Goal: Task Accomplishment & Management: Complete application form

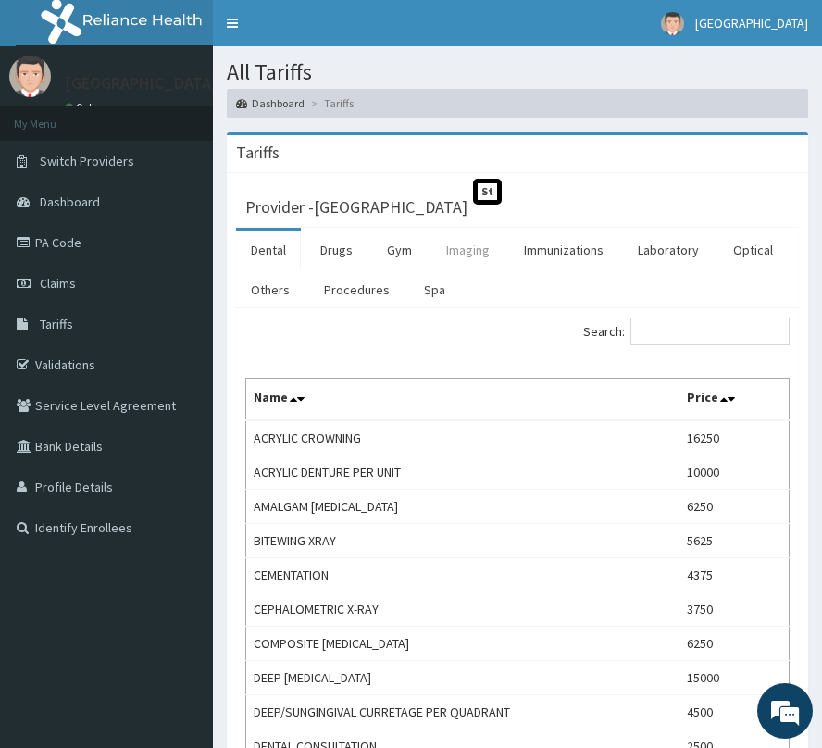
click at [486, 253] on link "Imaging" at bounding box center [467, 250] width 73 height 39
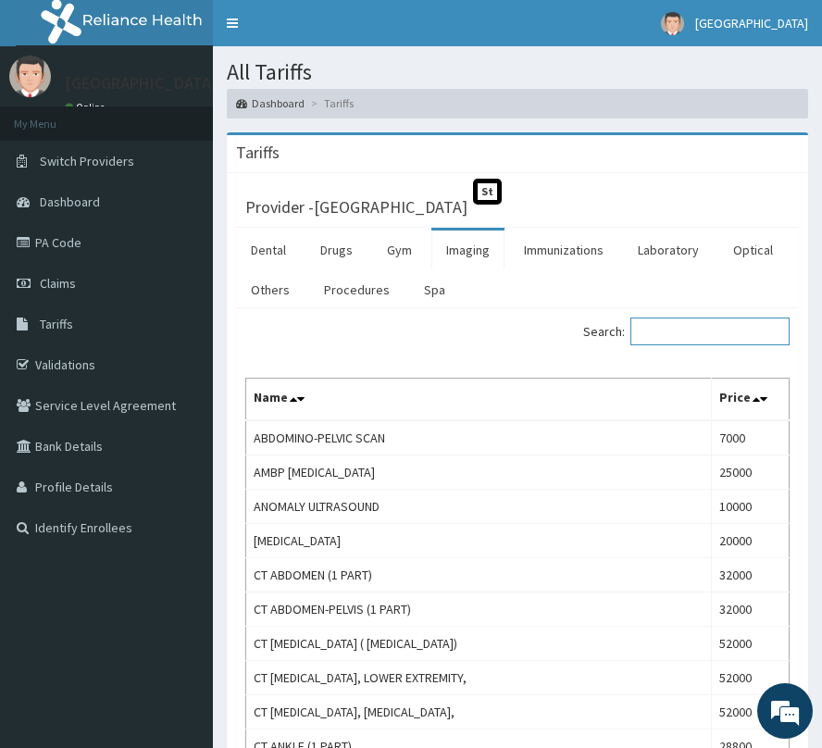
click at [712, 328] on input "Search:" at bounding box center [709, 332] width 159 height 28
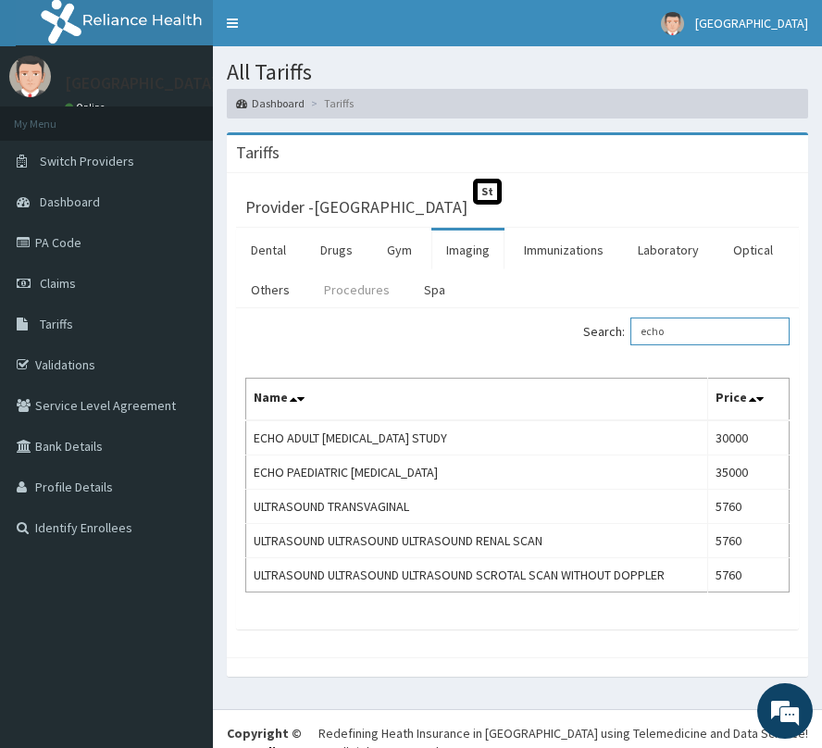
type input "echo"
click at [382, 287] on link "Procedures" at bounding box center [356, 289] width 95 height 39
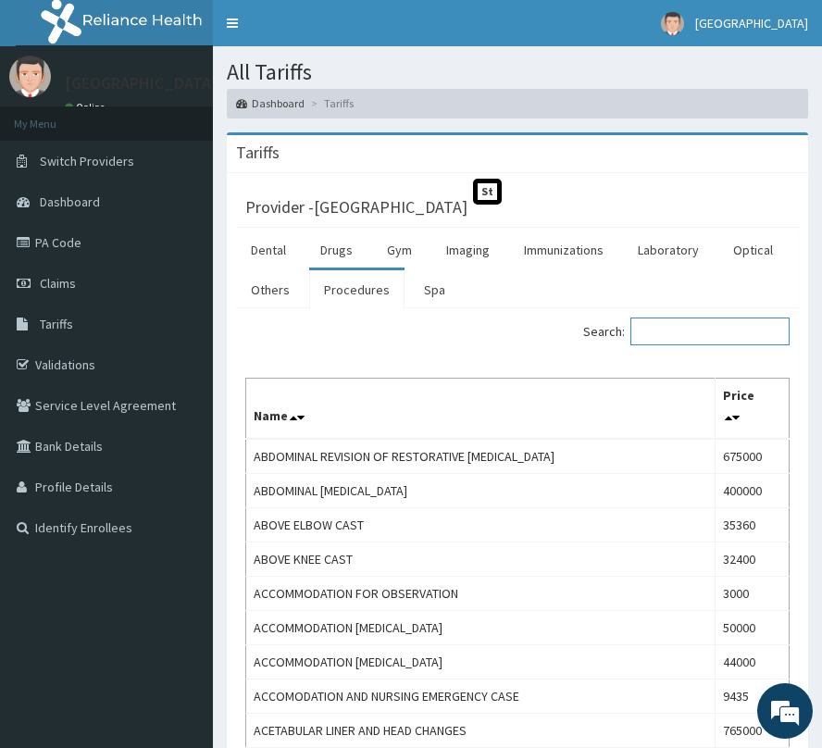
click at [702, 335] on input "Search:" at bounding box center [709, 332] width 159 height 28
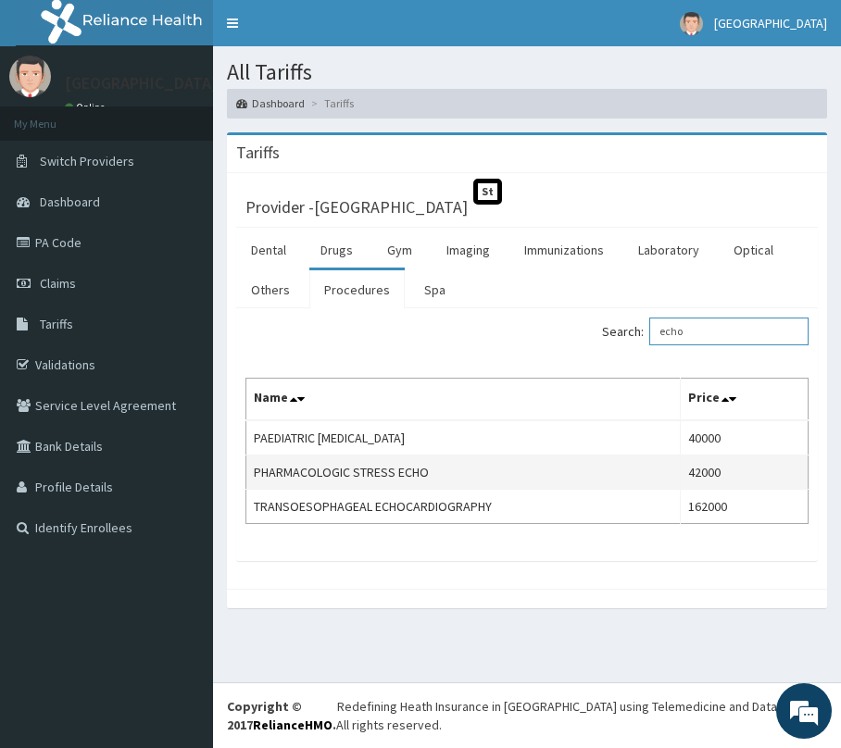
type input "echo"
click at [382, 476] on td "PHARMACOLOGIC STRESS ECHO" at bounding box center [463, 472] width 434 height 34
copy td "PHARMACOLOGIC STRESS ECHO"
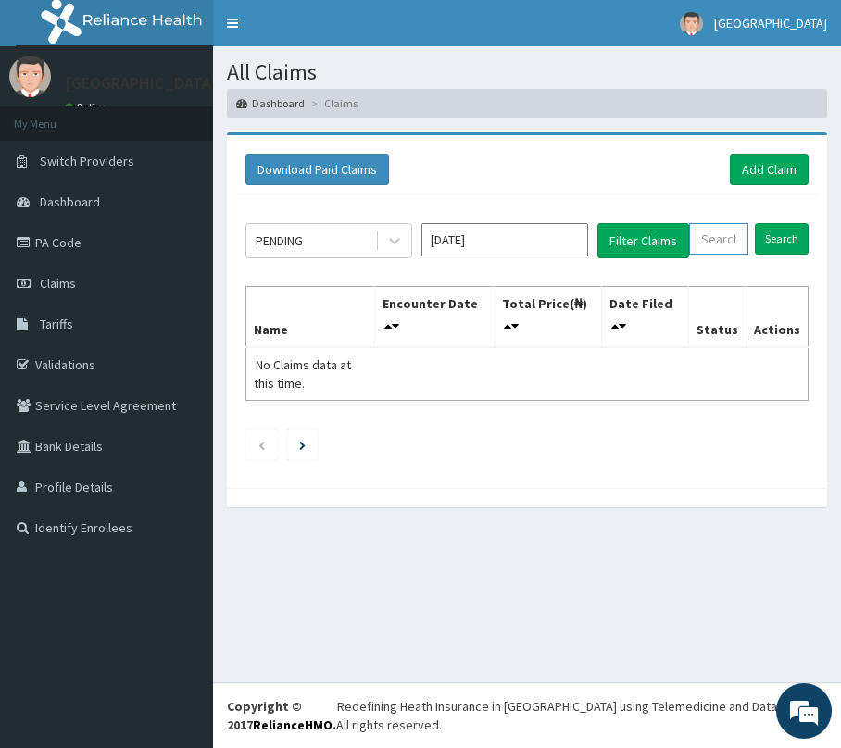
paste input "NPF/10066/A"
type input "NPF/10066/A"
click at [790, 237] on input "Search" at bounding box center [782, 238] width 54 height 31
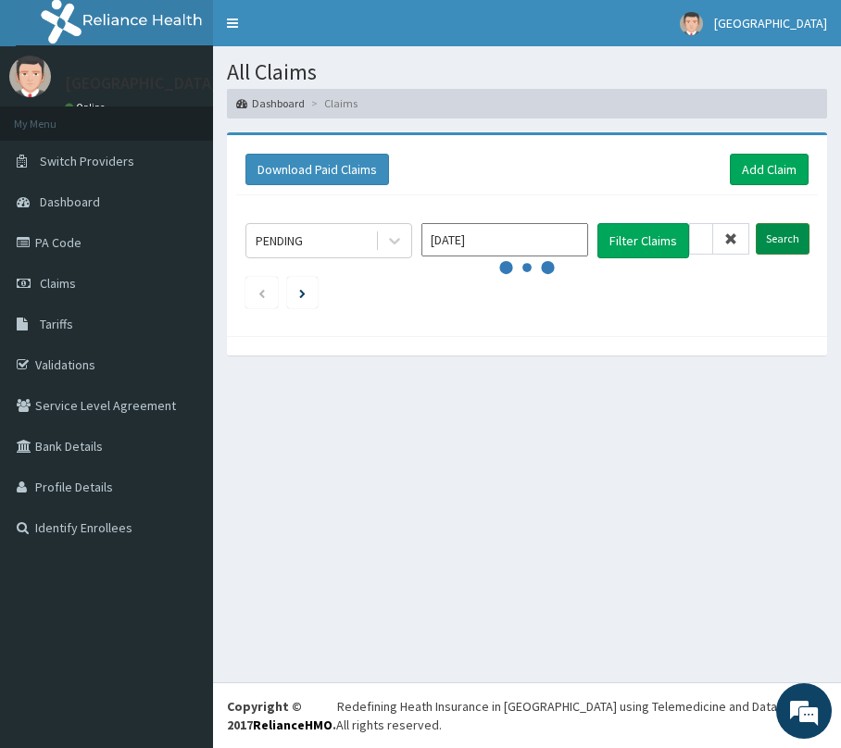
scroll to position [0, 0]
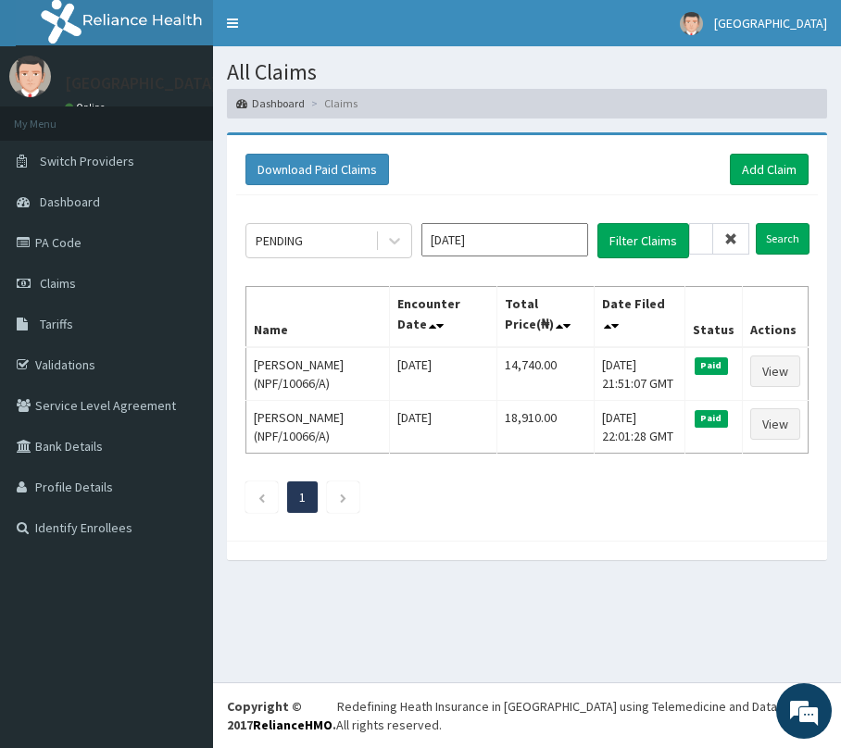
click at [730, 238] on icon at bounding box center [730, 238] width 13 height 13
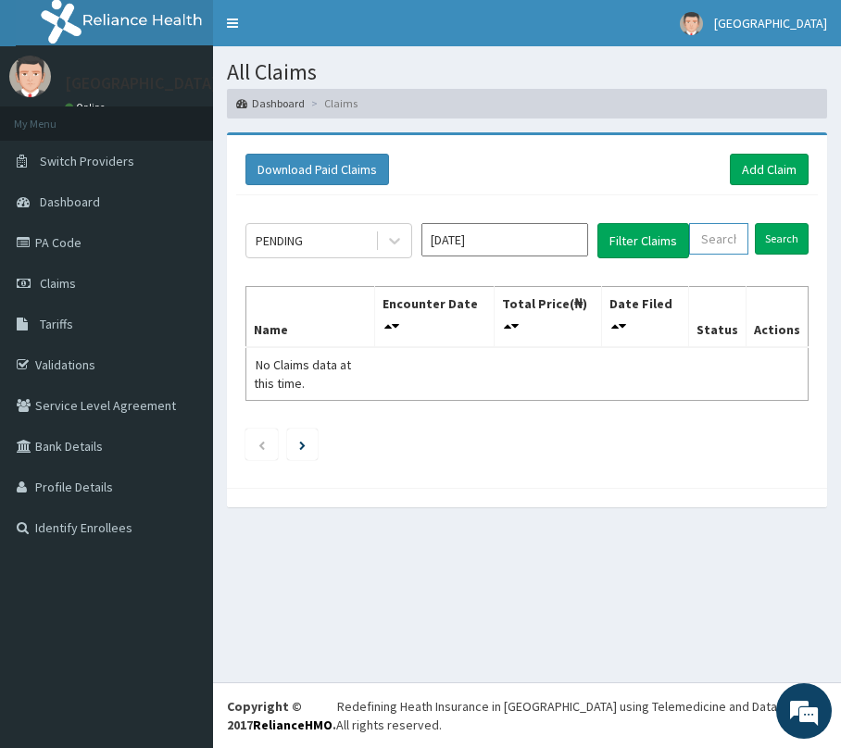
paste input "REB/10087/A"
type input "REB/10087/A"
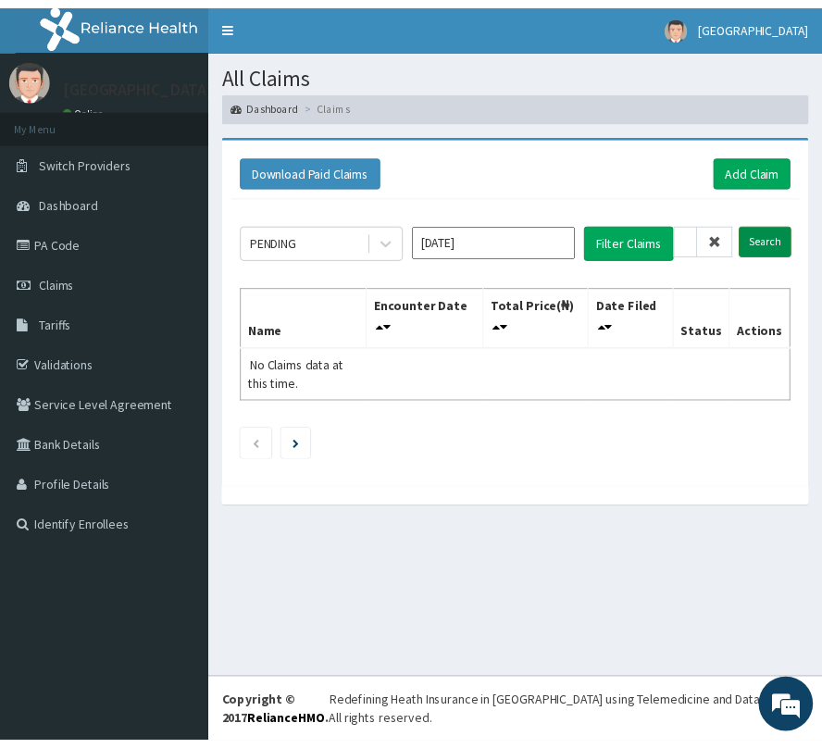
scroll to position [0, 0]
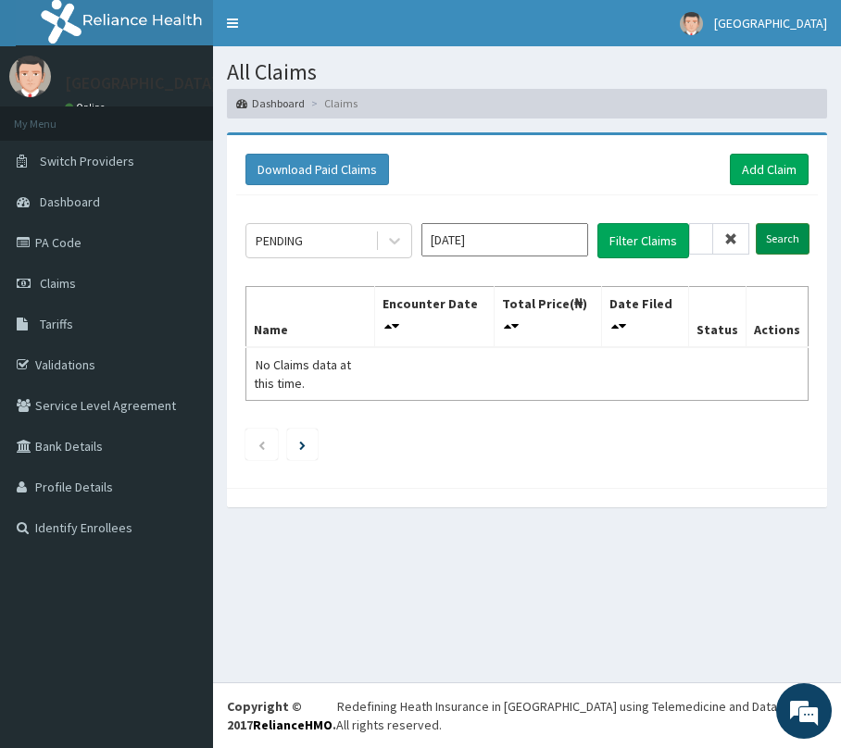
click at [787, 231] on input "Search" at bounding box center [782, 238] width 54 height 31
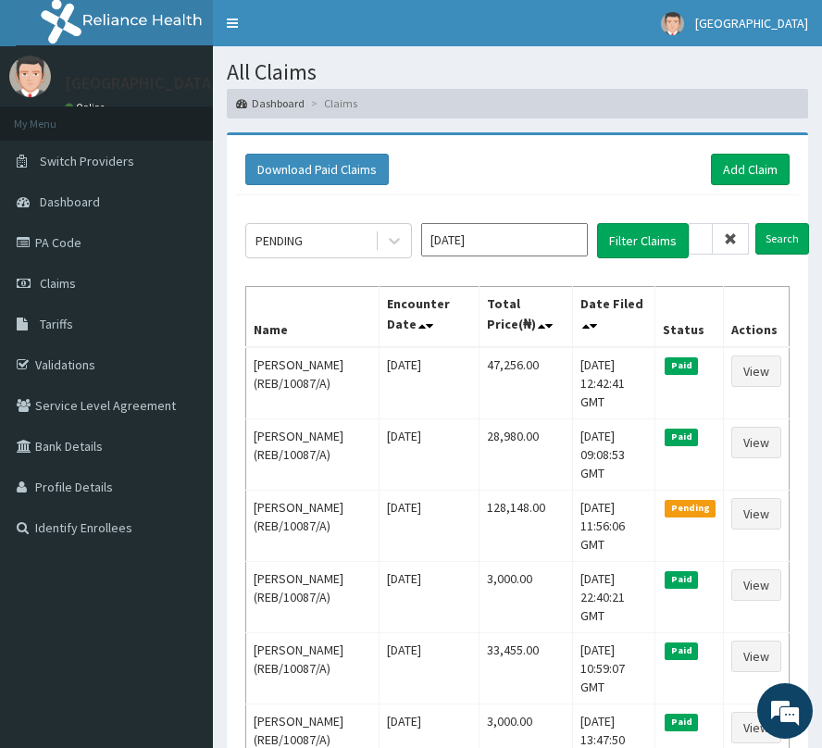
click at [742, 234] on span at bounding box center [731, 238] width 36 height 31
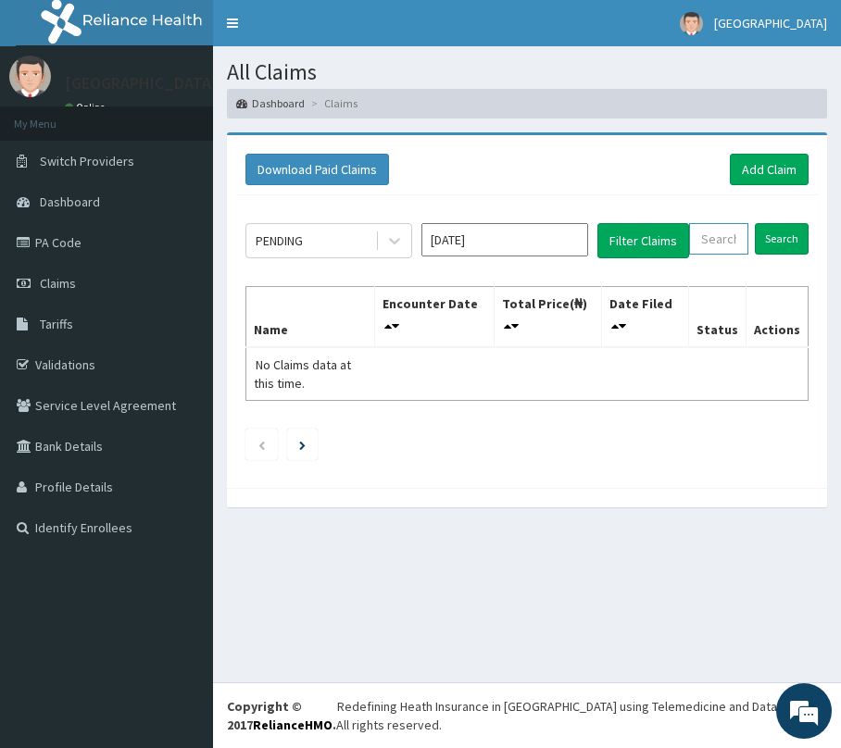
paste input "GTA/10045/A"
type input "GTA/10045/A"
click at [789, 239] on input "Search" at bounding box center [782, 238] width 54 height 31
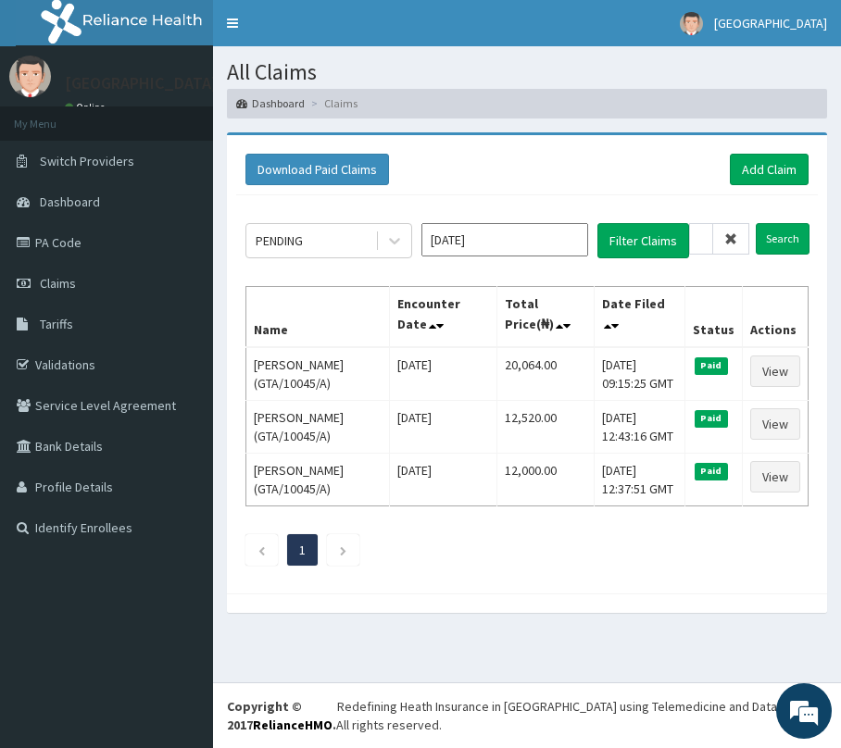
click at [737, 232] on icon at bounding box center [730, 238] width 13 height 13
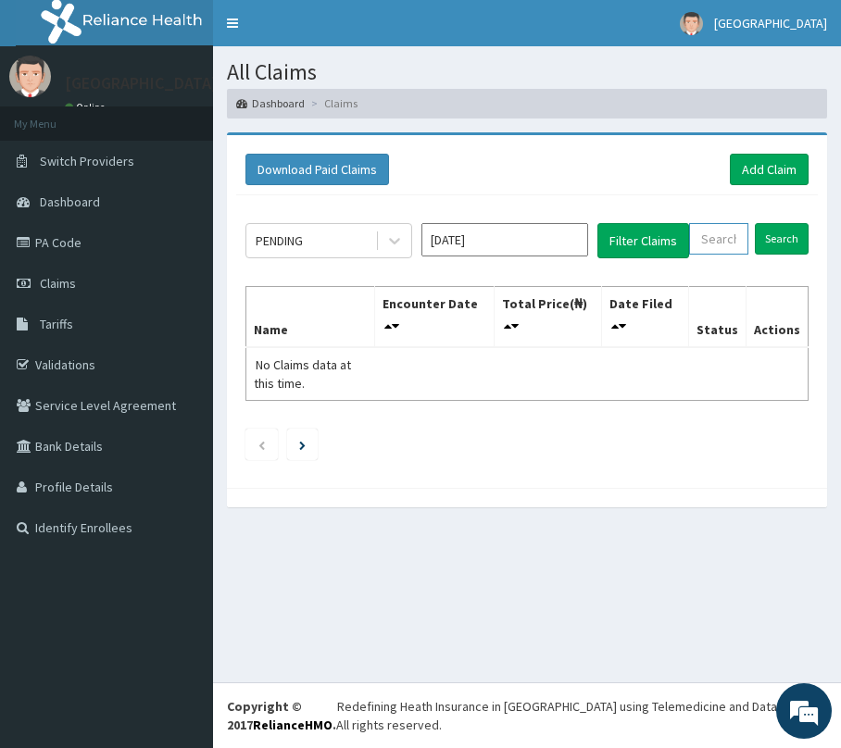
paste input "GTA/10069/A"
type input "GTA/10069/A"
click at [791, 228] on input "Search" at bounding box center [782, 238] width 54 height 31
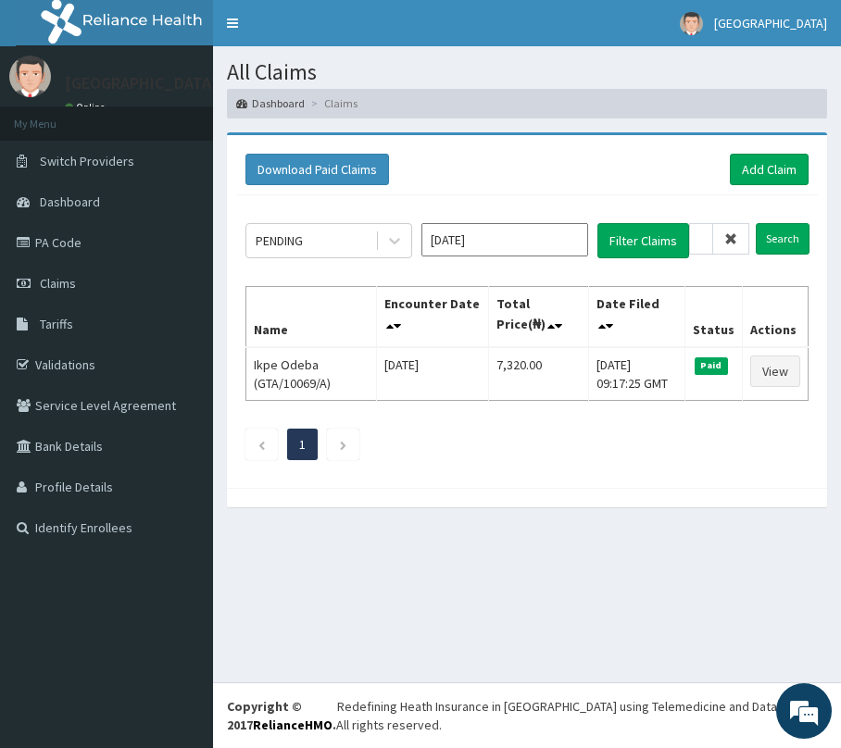
click at [741, 237] on span at bounding box center [731, 238] width 36 height 31
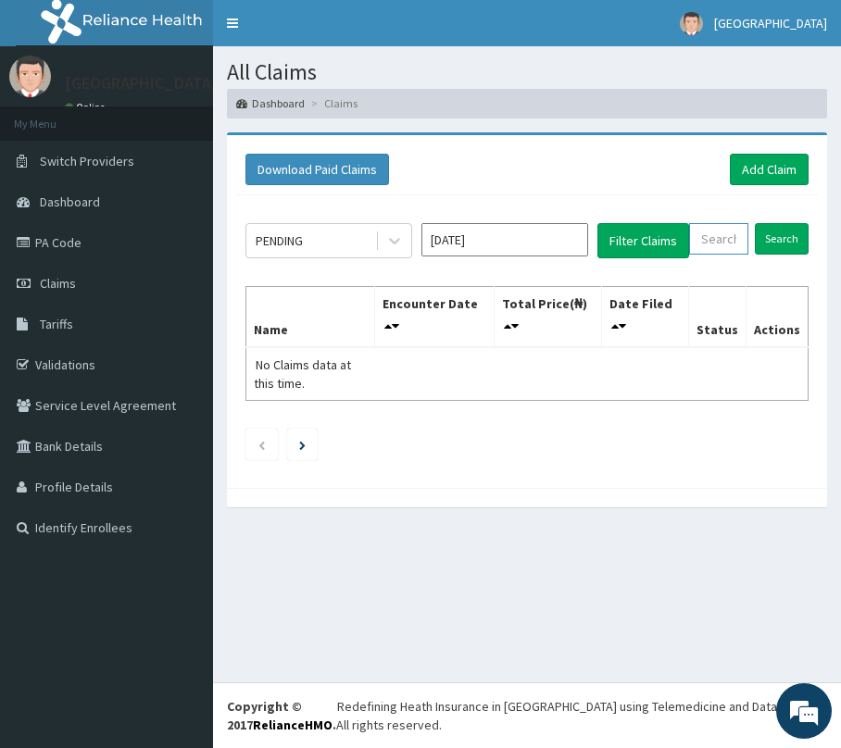
paste input "NPF/10066/A"
type input "NPF/10066/A"
click at [776, 239] on input "Search" at bounding box center [782, 238] width 54 height 31
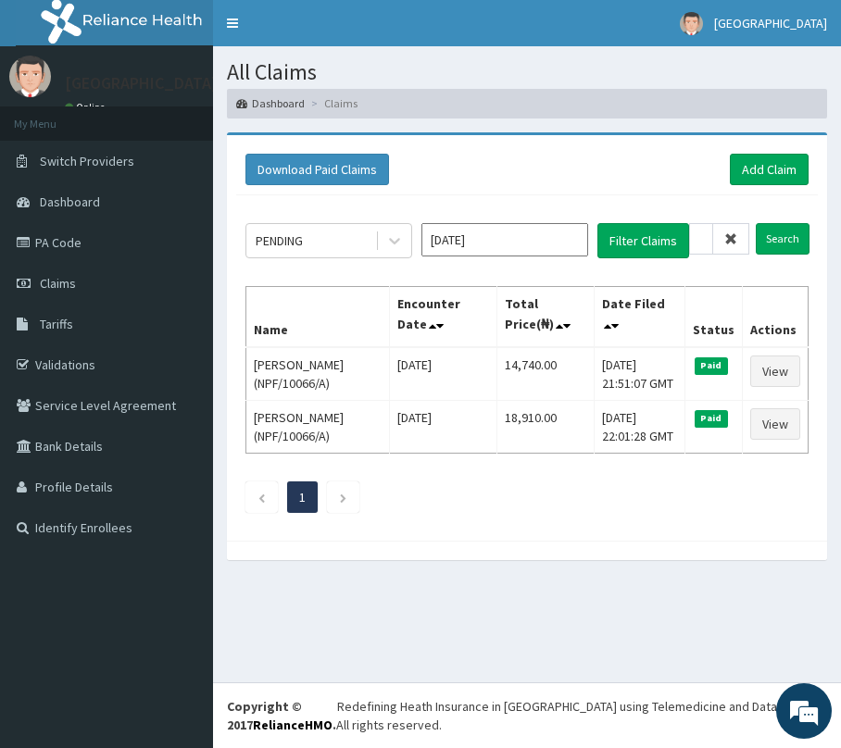
click at [728, 239] on icon at bounding box center [730, 238] width 13 height 13
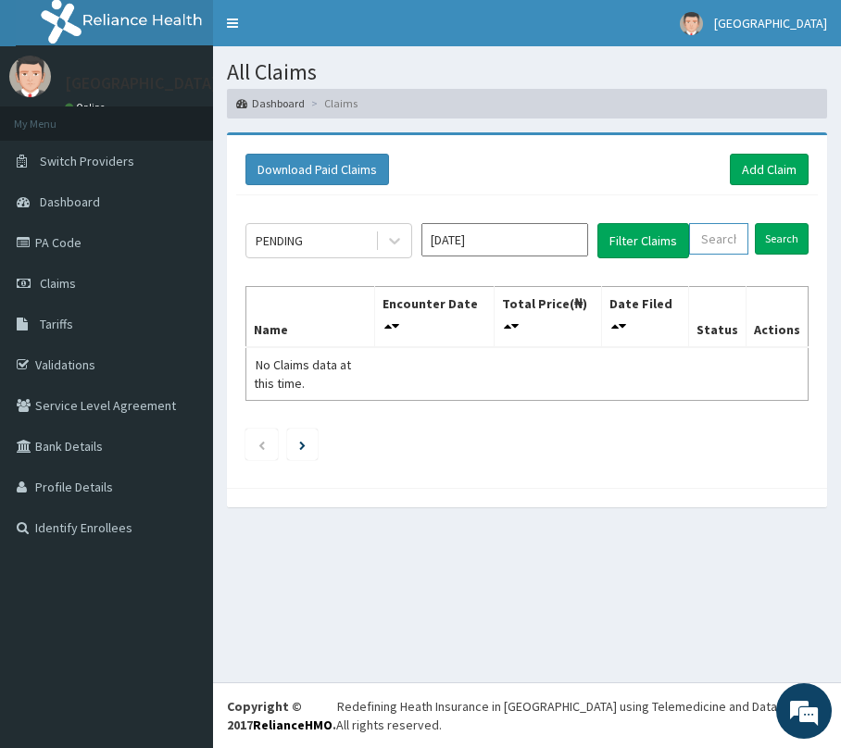
paste input "NPF/10066/A"
type input "NPF/10066/A"
click at [759, 231] on input "Search" at bounding box center [782, 238] width 54 height 31
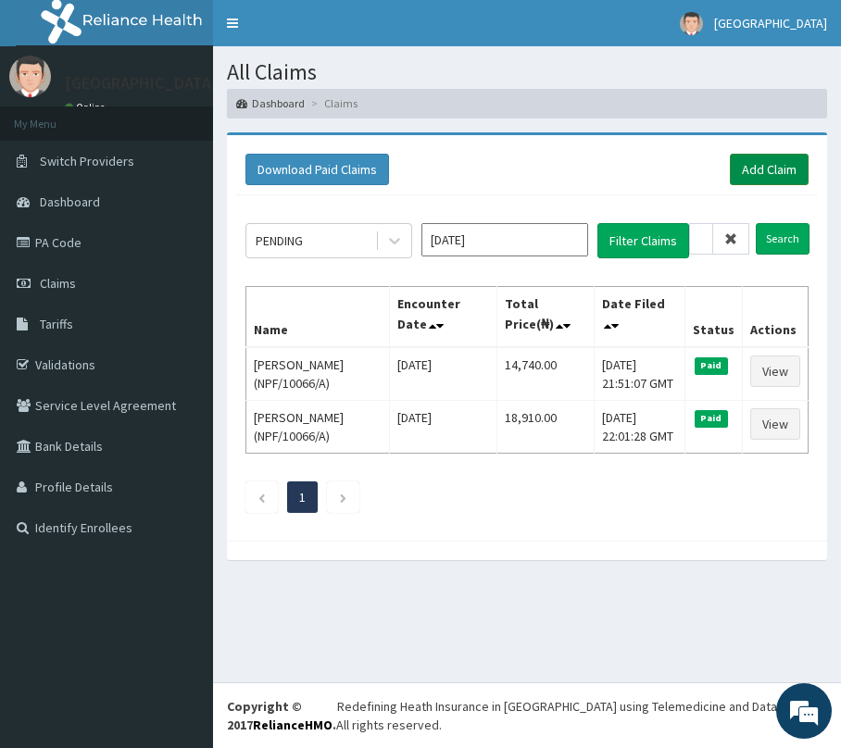
click at [750, 175] on link "Add Claim" at bounding box center [768, 169] width 79 height 31
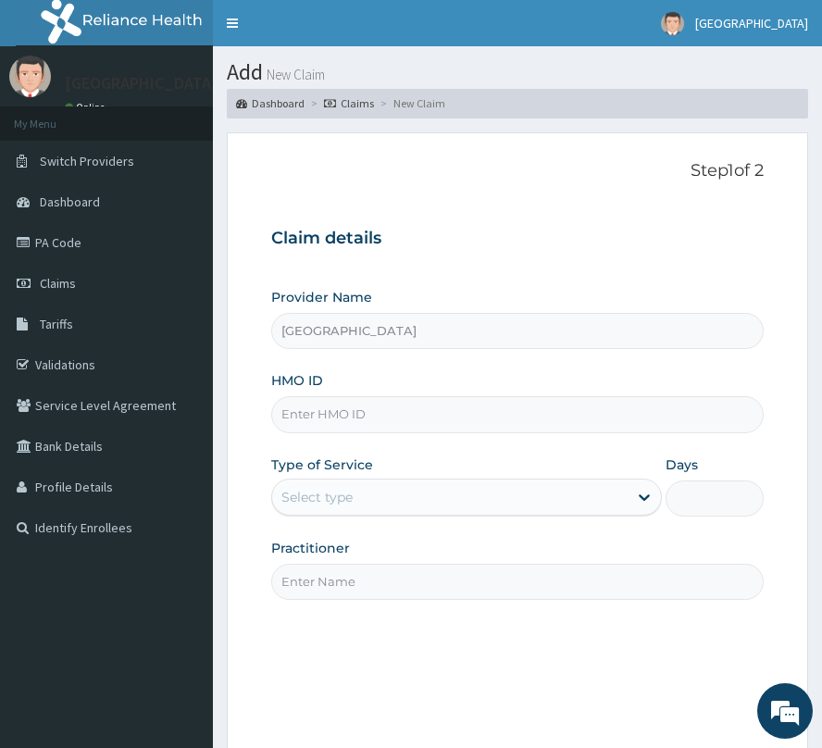
paste input "NPF/10066/A"
type input "NPF/10066/A"
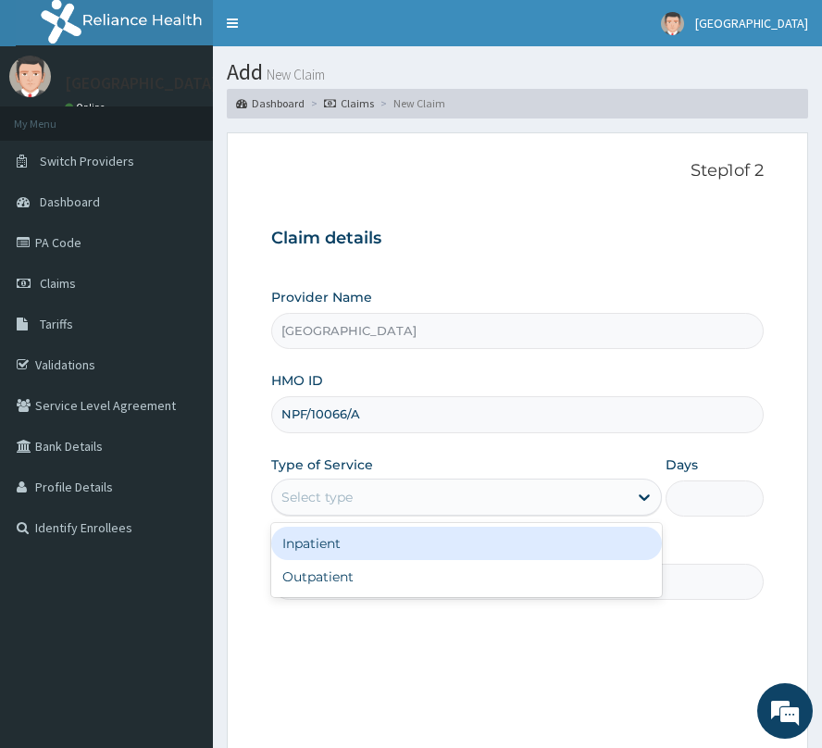
click at [361, 489] on div "Select type" at bounding box center [449, 497] width 355 height 30
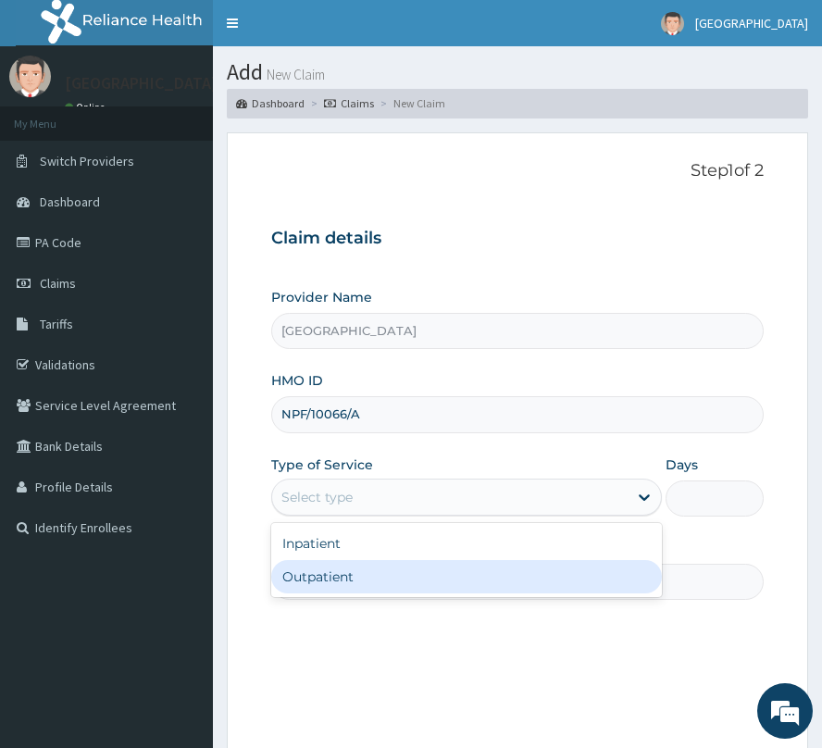
click at [372, 580] on div "Outpatient" at bounding box center [466, 576] width 391 height 33
type input "1"
click at [372, 580] on input "Practitioner" at bounding box center [517, 582] width 492 height 36
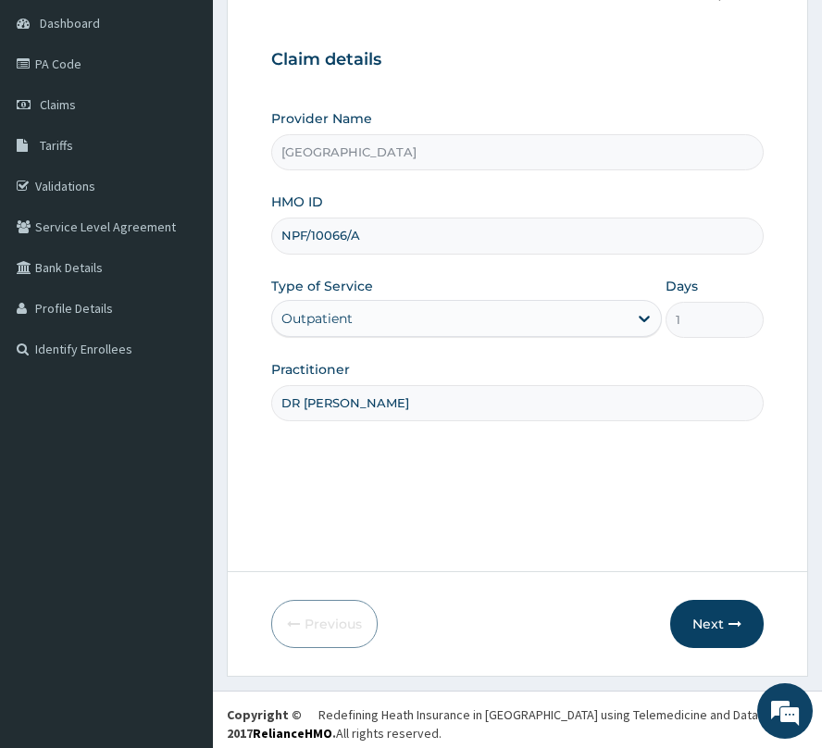
scroll to position [187, 0]
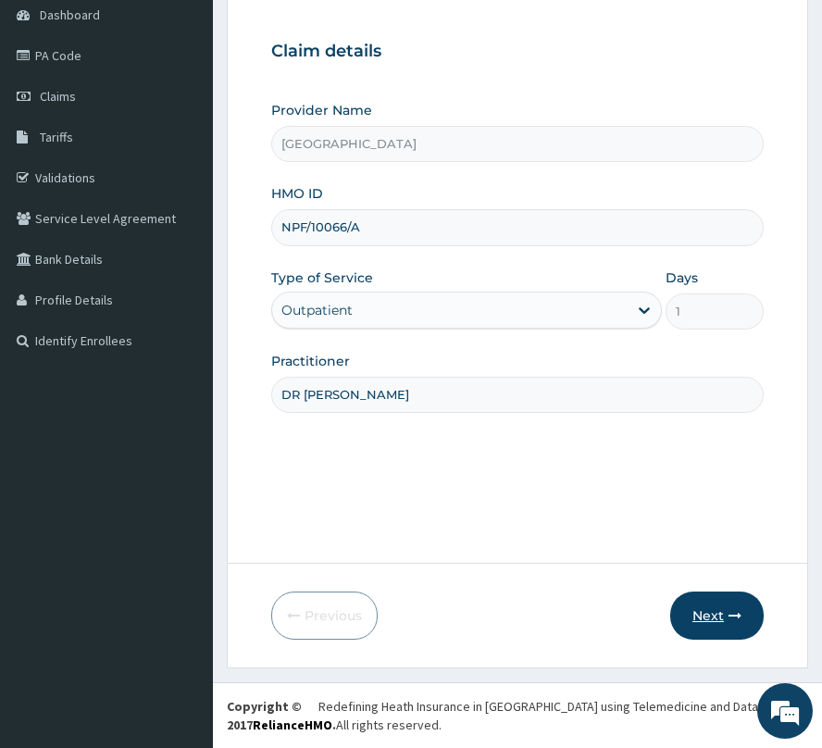
type input "DR [PERSON_NAME]"
click at [689, 624] on button "Next" at bounding box center [716, 616] width 93 height 48
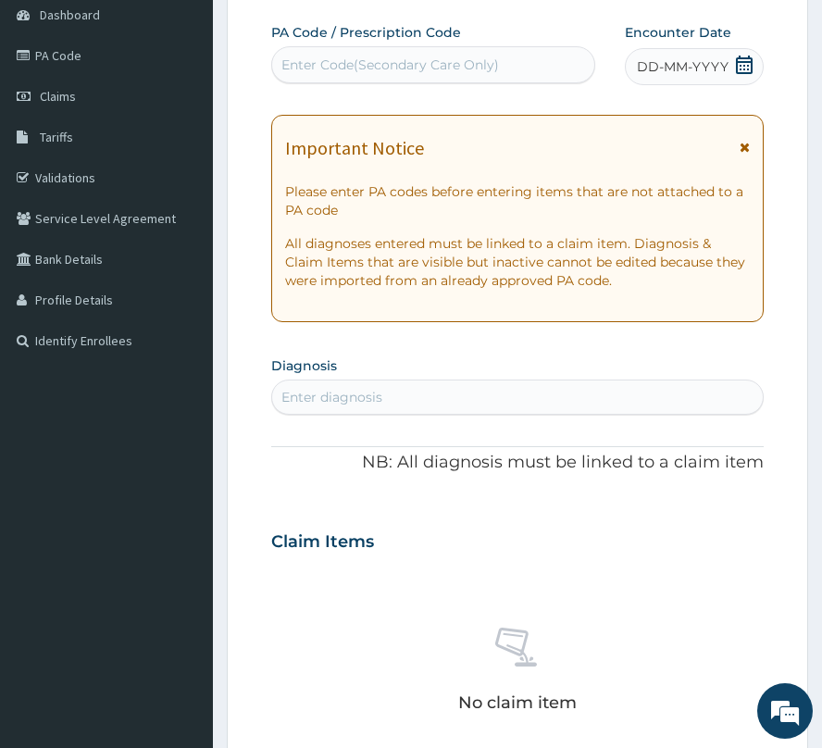
click at [356, 63] on div "Enter Code(Secondary Care Only)" at bounding box center [390, 65] width 218 height 19
paste input "PA/261A33"
type input "PA/261A33"
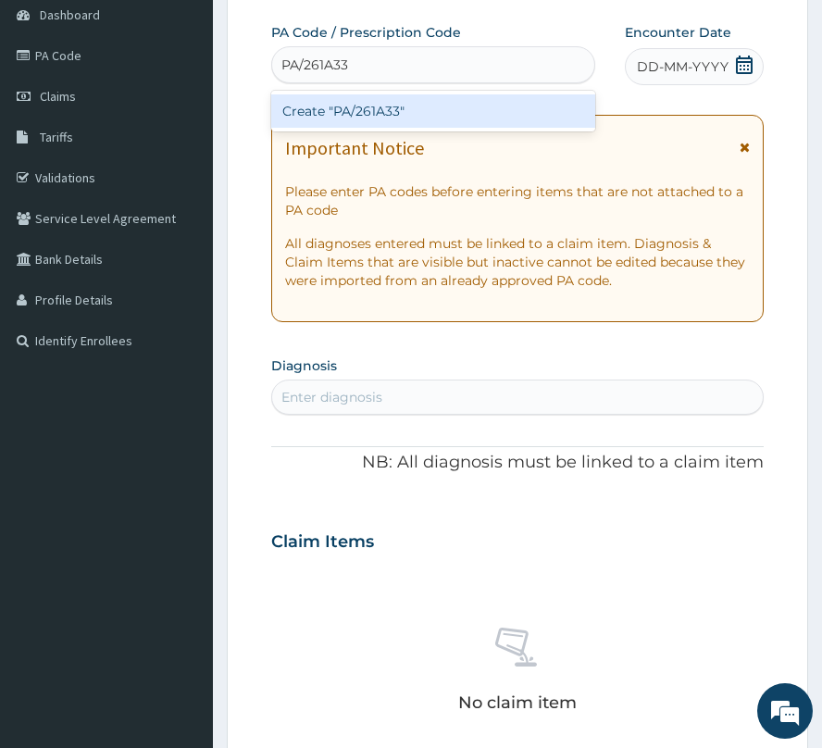
click at [397, 108] on div "Create "PA/261A33"" at bounding box center [433, 110] width 324 height 33
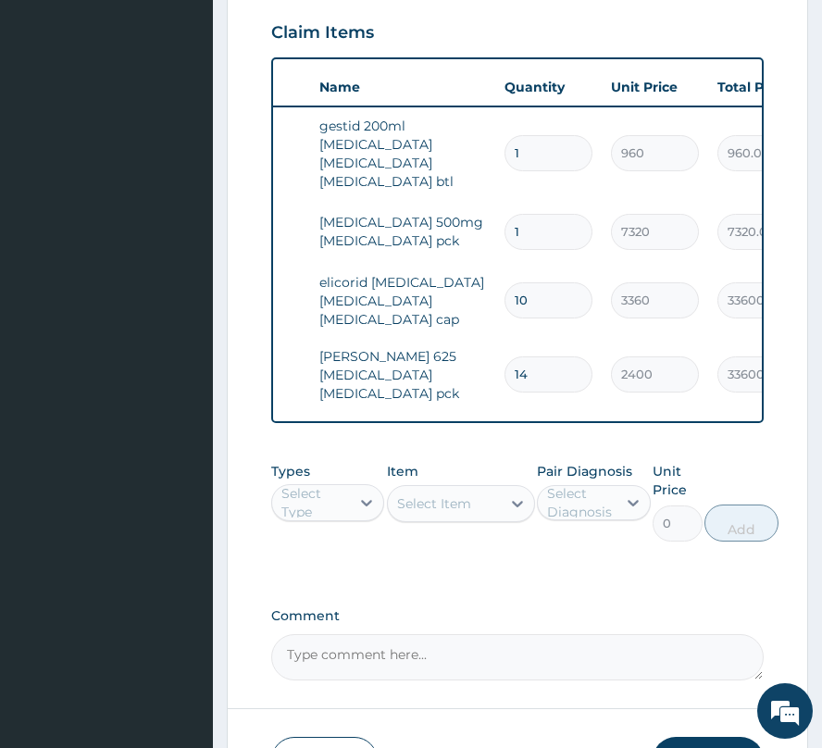
scroll to position [0, 0]
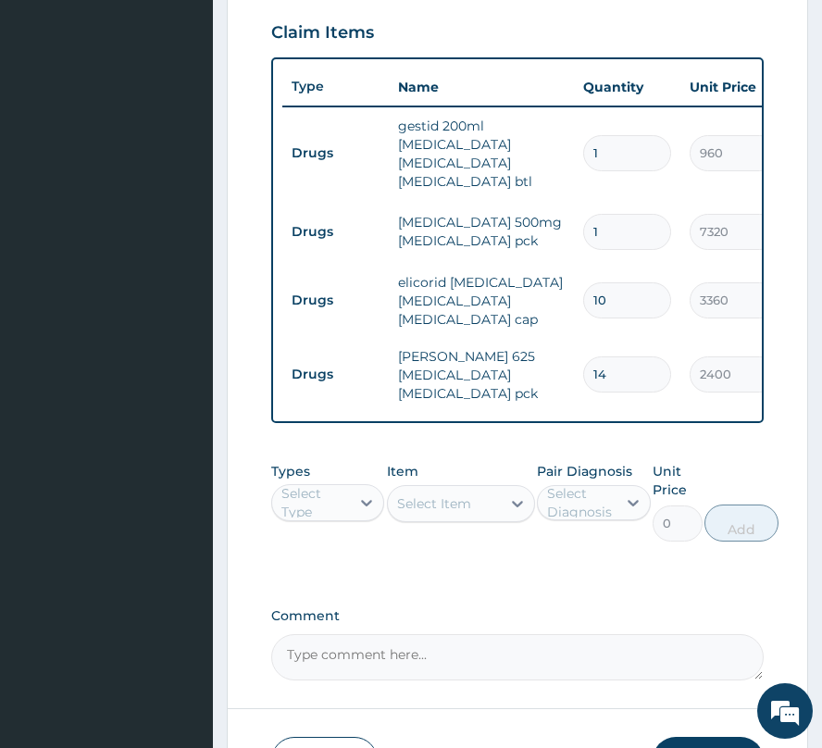
drag, startPoint x: 320, startPoint y: 504, endPoint x: 317, endPoint y: 542, distance: 39.1
click at [320, 505] on div "Select Type" at bounding box center [314, 502] width 67 height 37
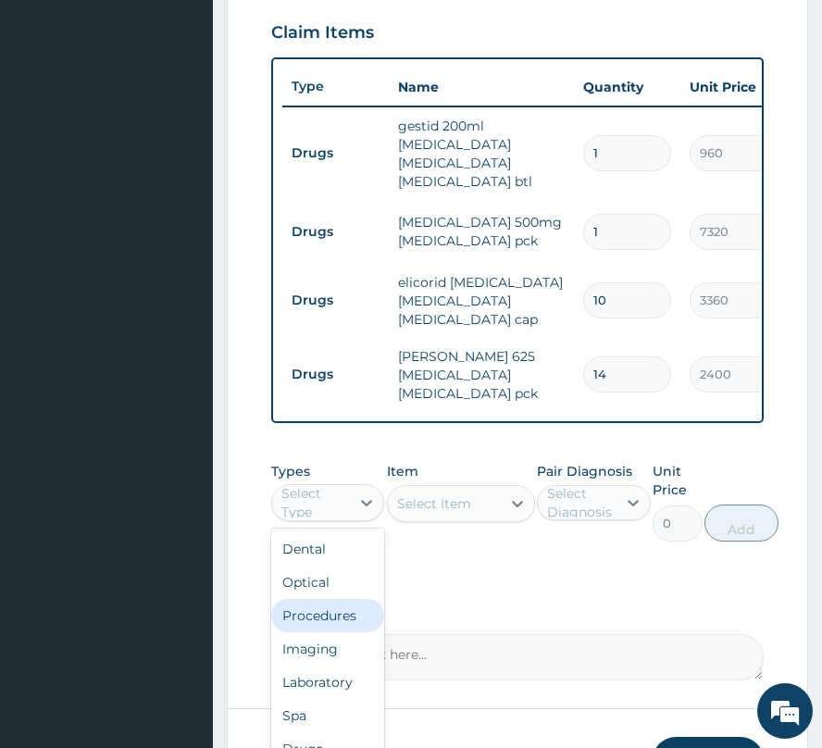
click at [309, 630] on div "Procedures" at bounding box center [327, 615] width 113 height 33
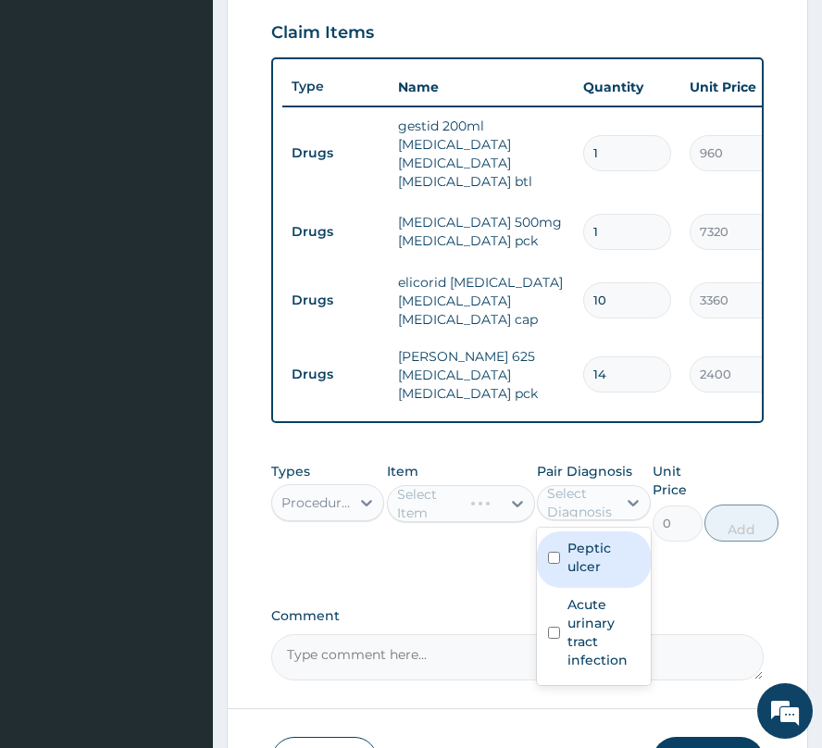
drag, startPoint x: 561, startPoint y: 524, endPoint x: 575, endPoint y: 589, distance: 66.3
click at [563, 521] on div "Select Diagnosis" at bounding box center [580, 502] width 67 height 37
click at [578, 588] on div "Peptic ulcer" at bounding box center [593, 559] width 113 height 56
checkbox input "true"
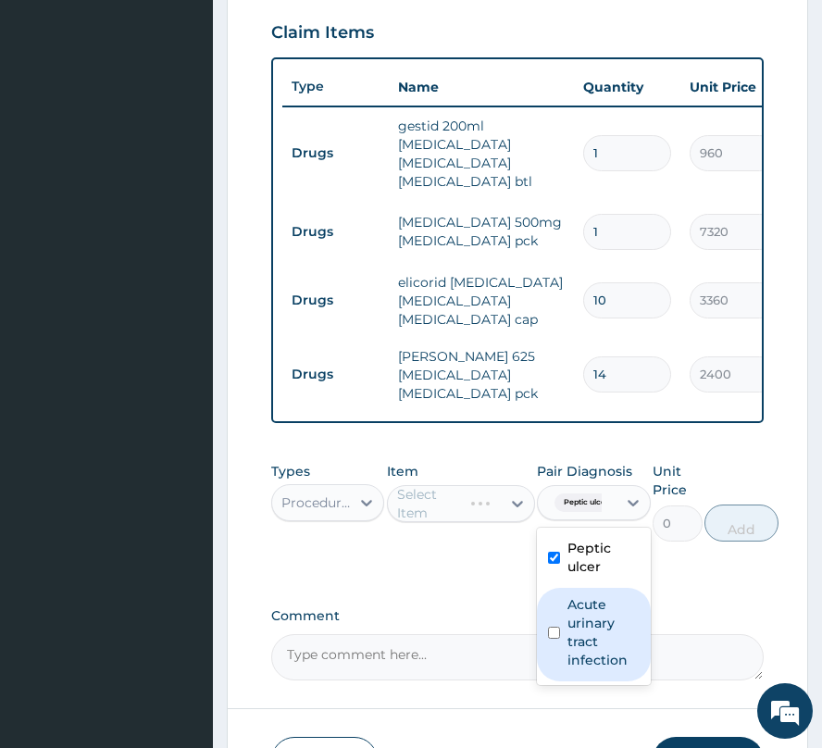
click at [582, 642] on label "Acute urinary tract infection" at bounding box center [602, 632] width 71 height 74
checkbox input "true"
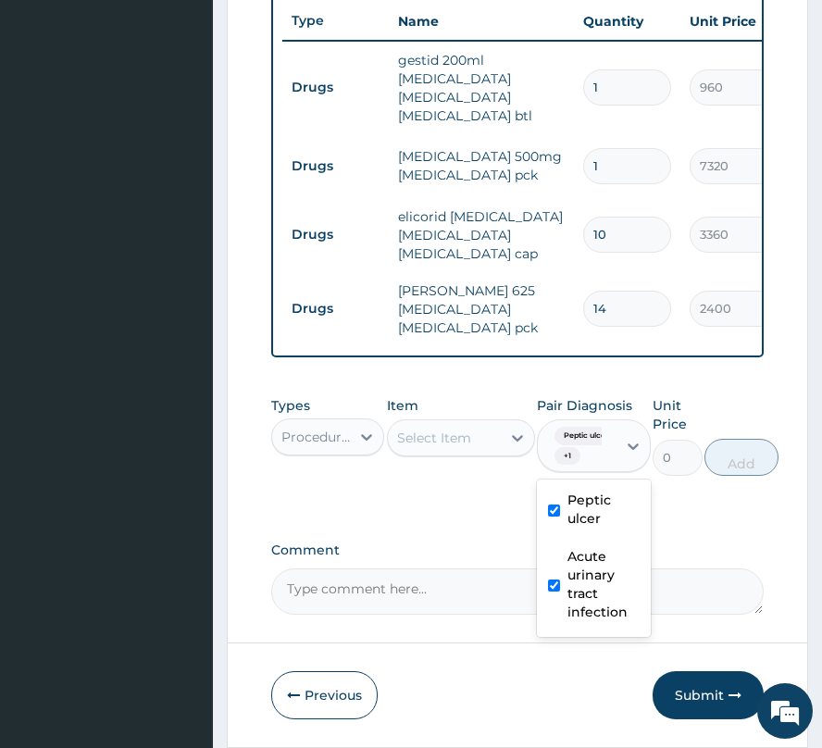
scroll to position [826, 0]
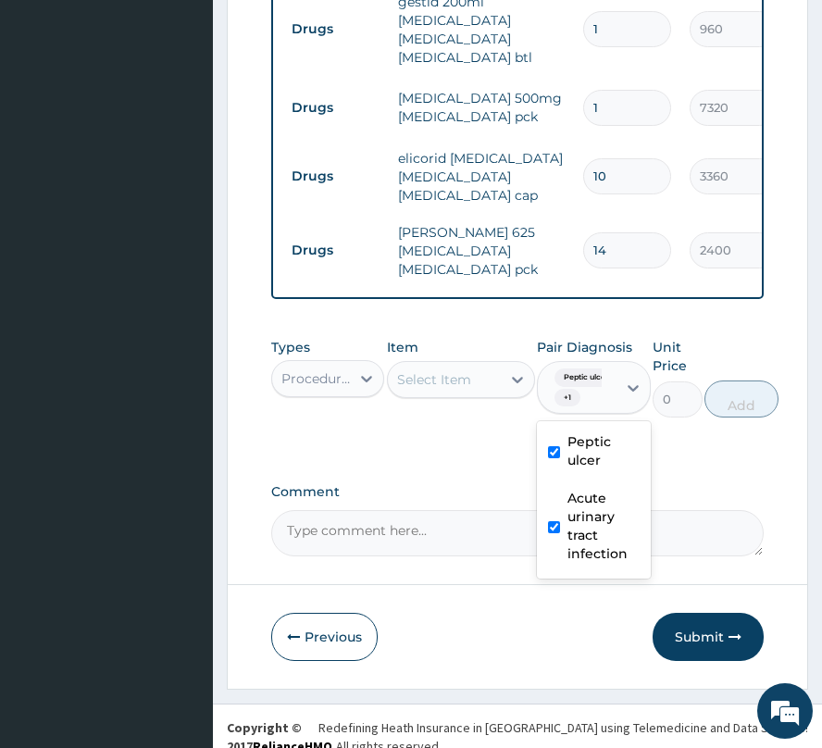
click at [428, 389] on div "Select Item" at bounding box center [434, 379] width 74 height 19
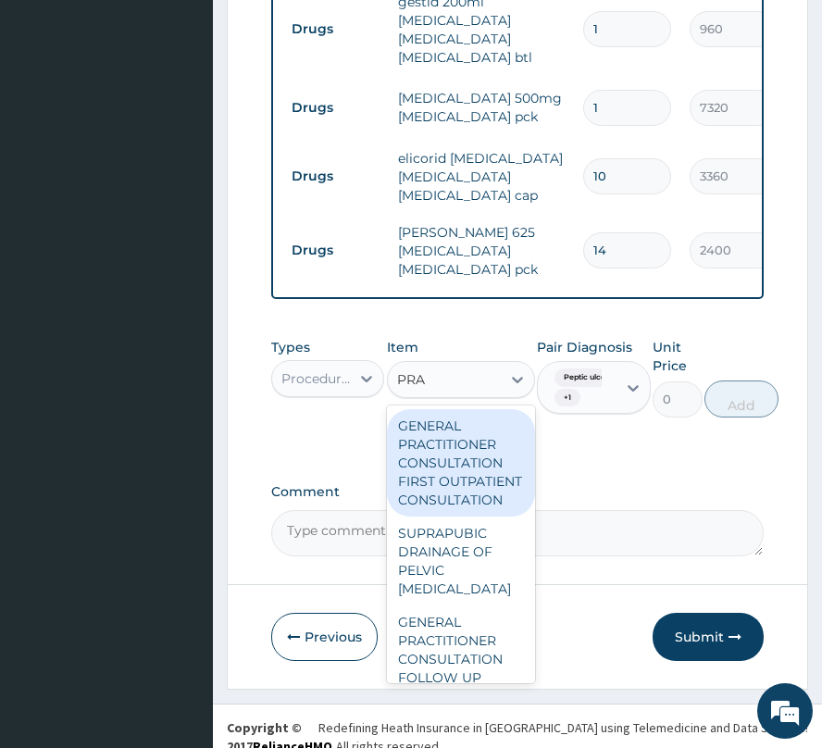
type input "PRAC"
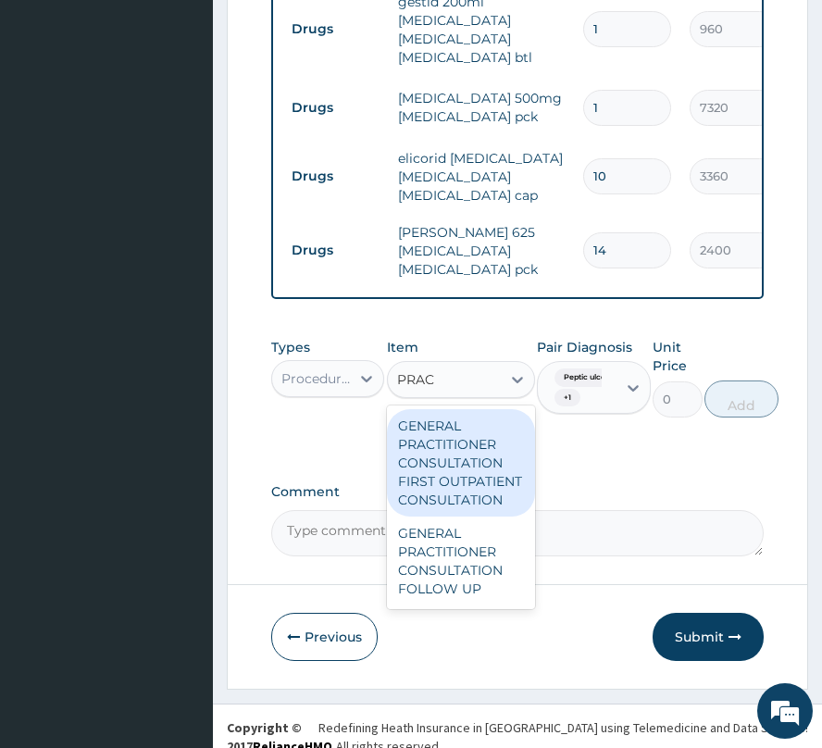
click at [465, 467] on div "GENERAL PRACTITIONER CONSULTATION FIRST OUTPATIENT CONSULTATION" at bounding box center [461, 462] width 148 height 107
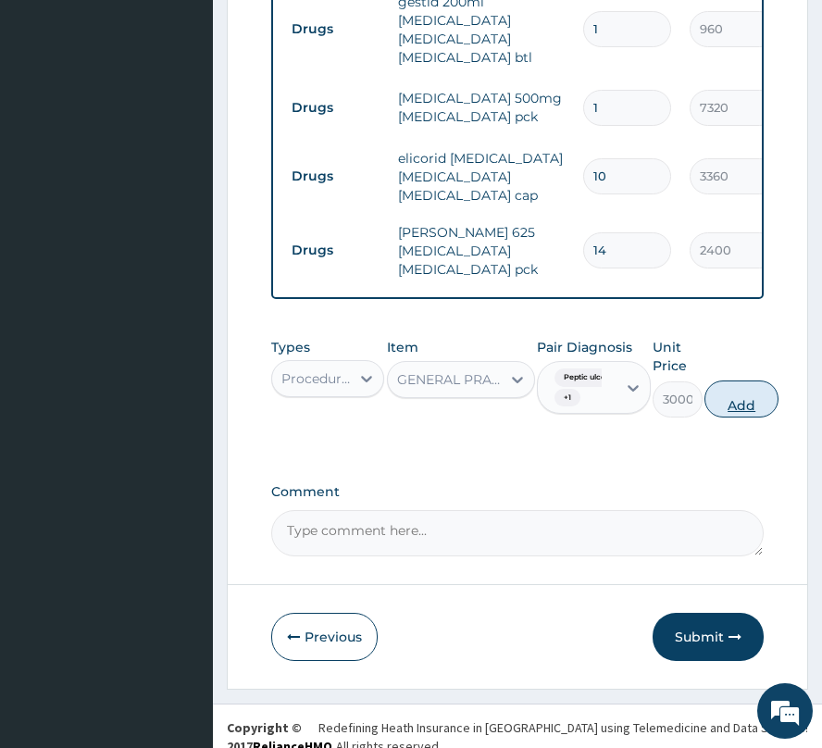
click at [764, 418] on button "Add" at bounding box center [741, 398] width 74 height 37
type input "0"
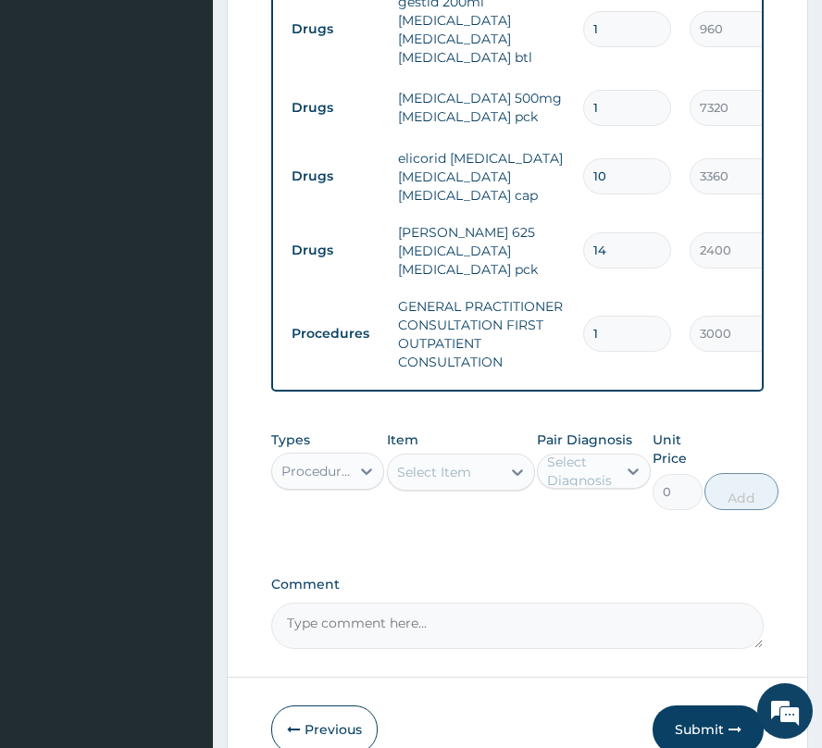
click at [339, 480] on div "Procedures" at bounding box center [316, 471] width 70 height 19
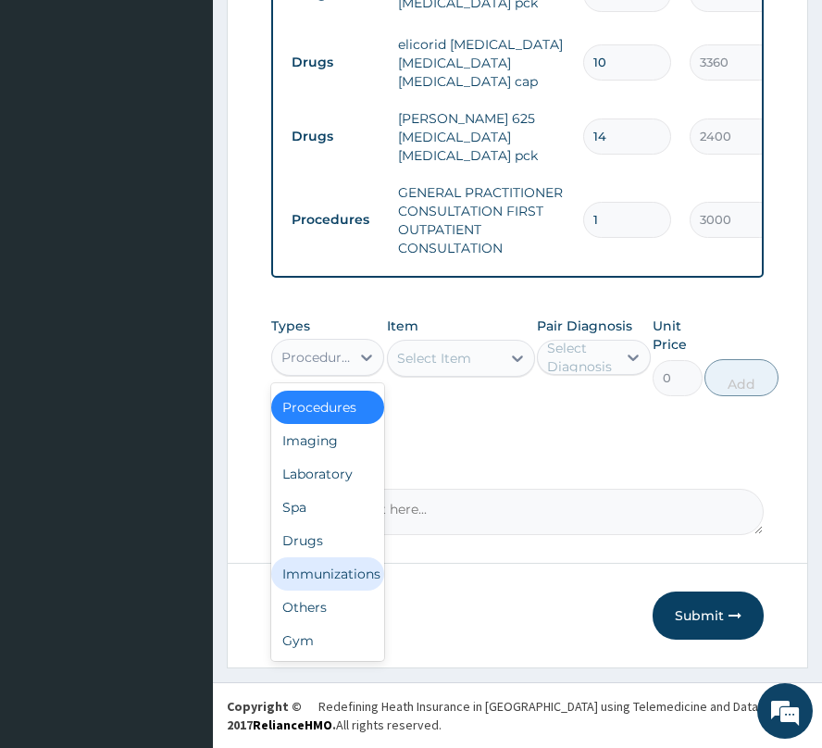
scroll to position [0, 0]
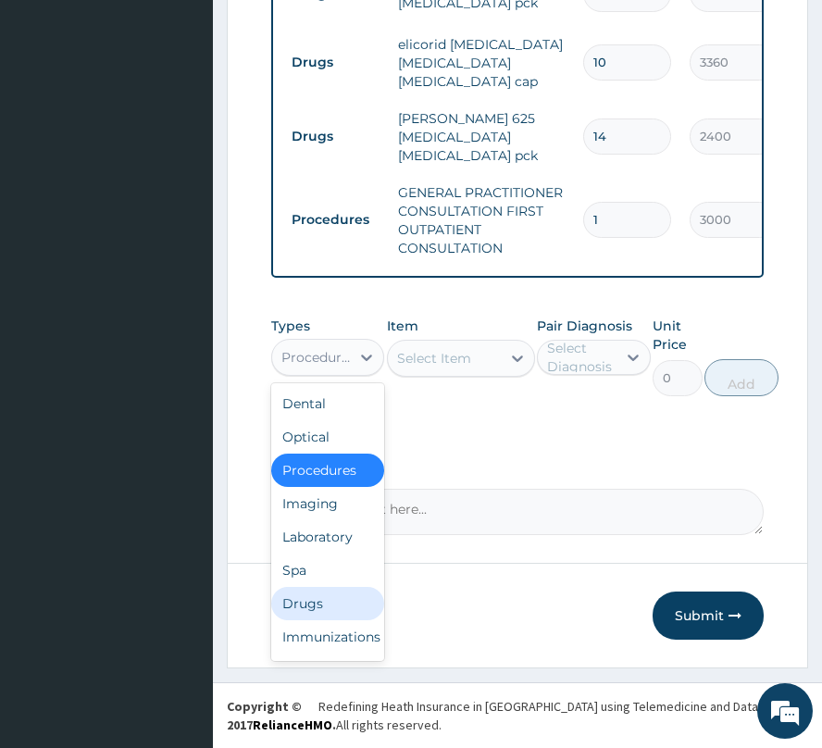
click at [309, 602] on div "Drugs" at bounding box center [327, 603] width 113 height 33
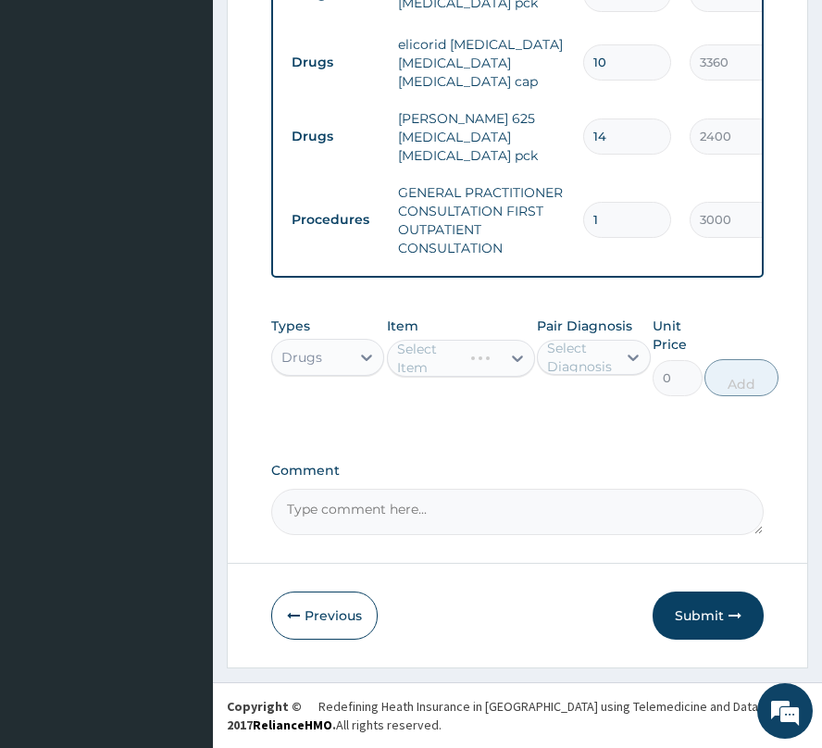
click at [567, 357] on div "Select Diagnosis" at bounding box center [580, 357] width 67 height 37
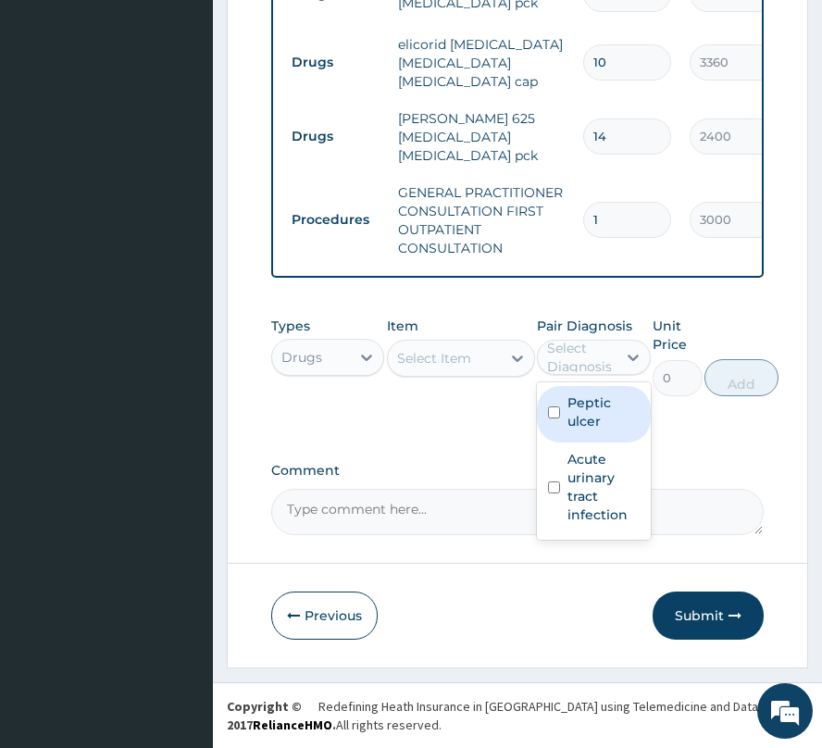
click at [416, 367] on div "Select Item" at bounding box center [434, 358] width 74 height 19
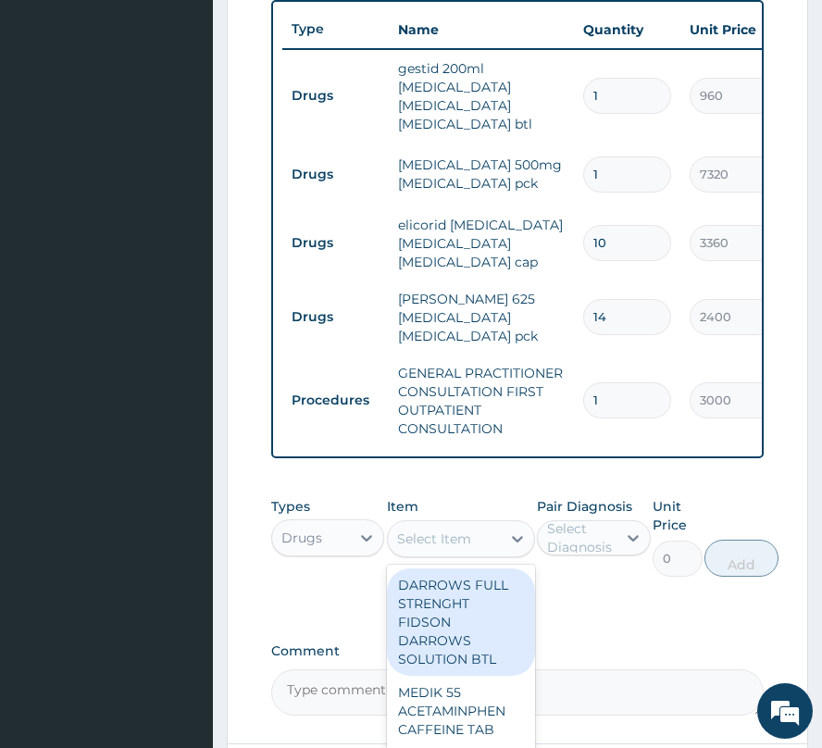
scroll to position [702, 0]
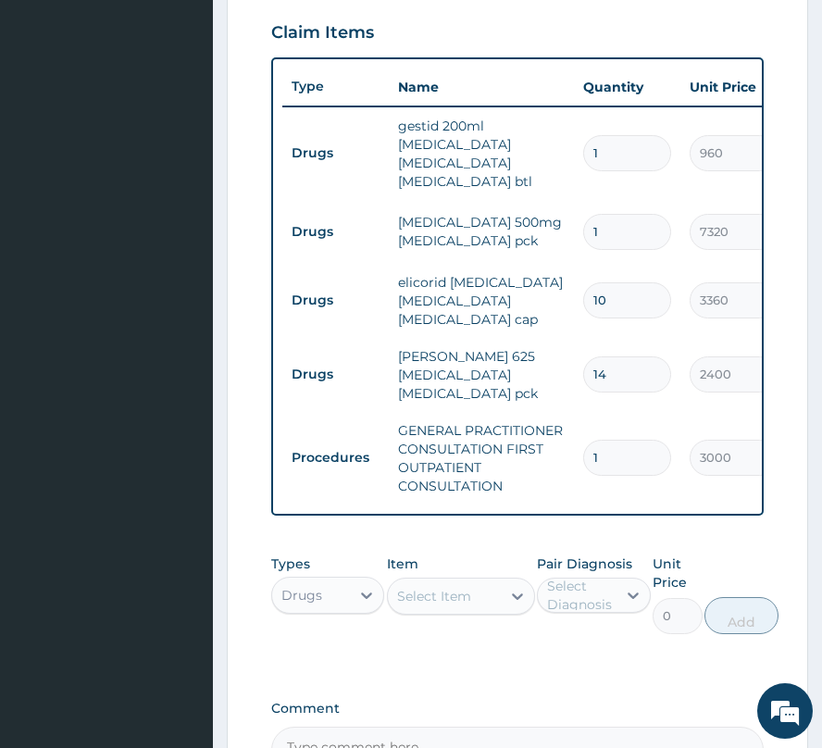
drag, startPoint x: 591, startPoint y: 304, endPoint x: 641, endPoint y: 301, distance: 50.1
click at [641, 301] on input "10" at bounding box center [627, 300] width 88 height 36
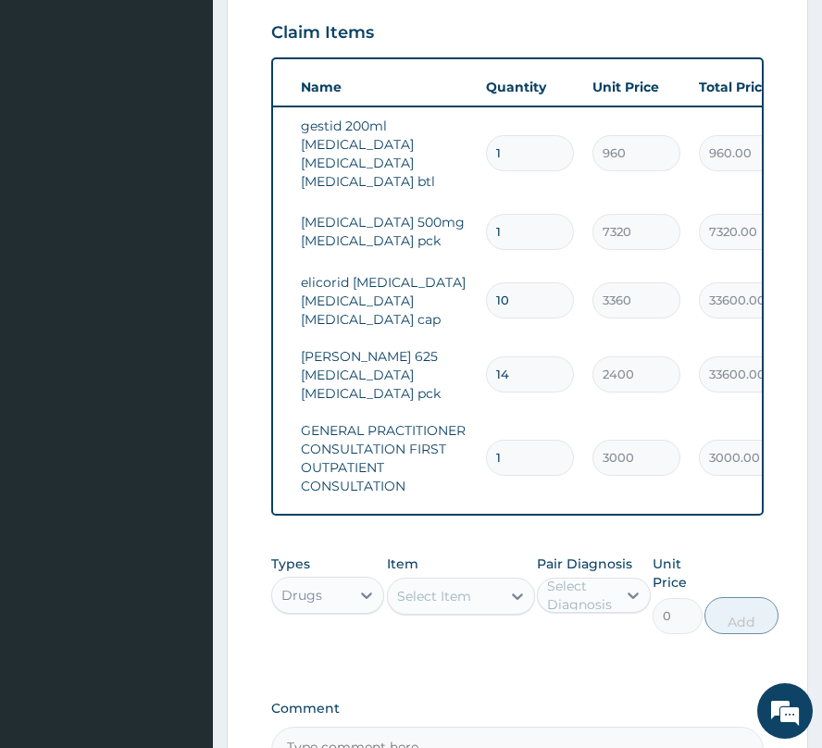
scroll to position [0, 0]
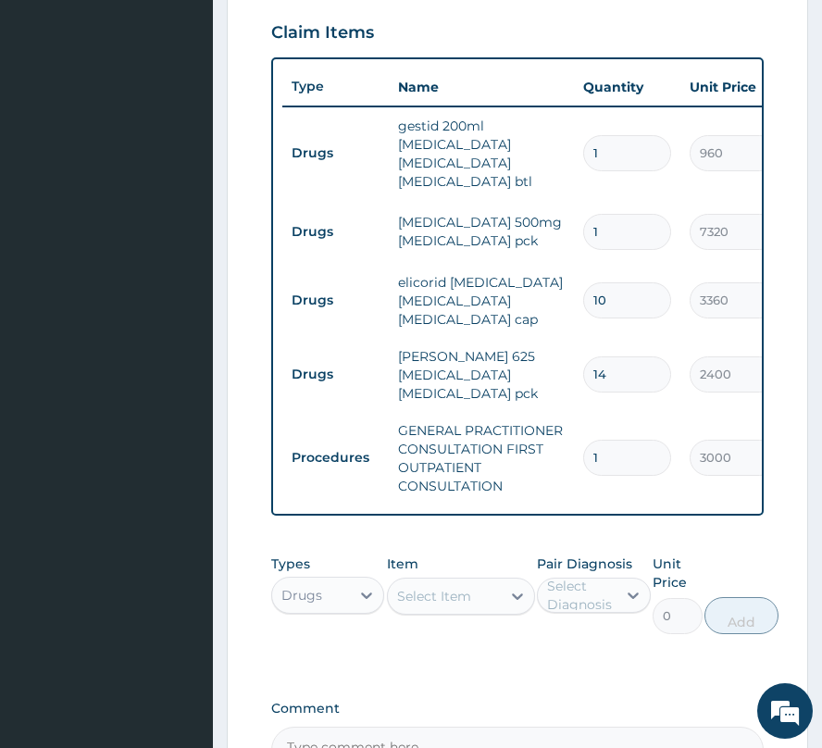
type input "5"
type input "16800.00"
drag, startPoint x: 607, startPoint y: 293, endPoint x: 582, endPoint y: 304, distance: 27.0
click at [583, 304] on input "5" at bounding box center [627, 300] width 88 height 36
type input "2"
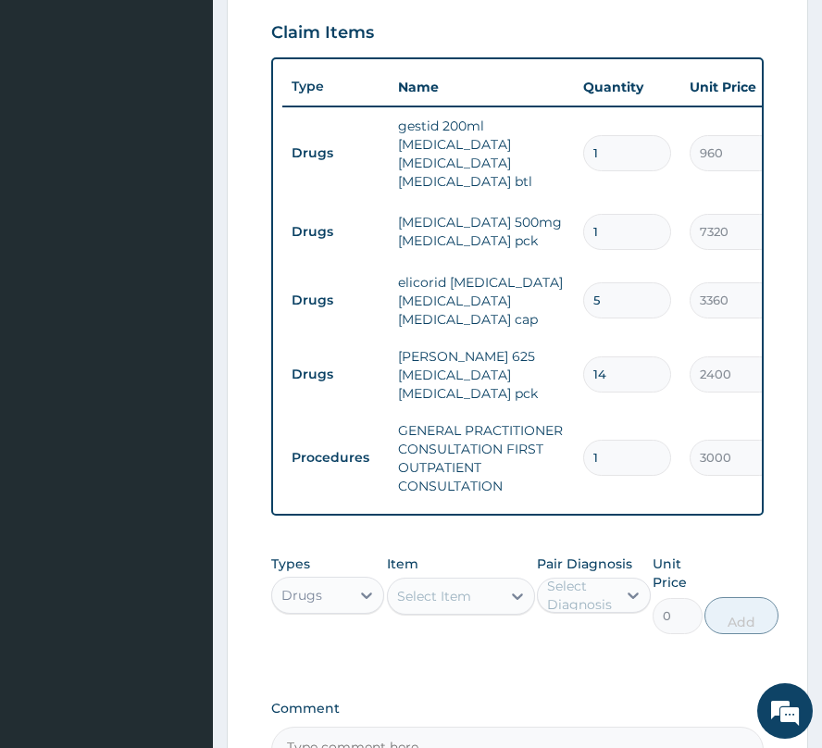
type input "6720.00"
type input "2"
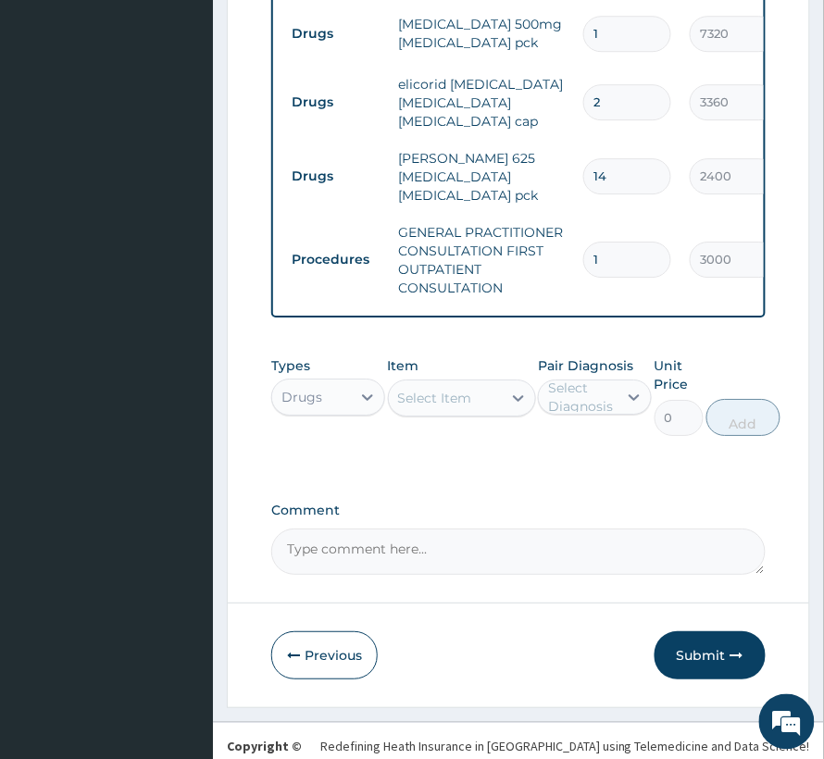
scroll to position [946, 0]
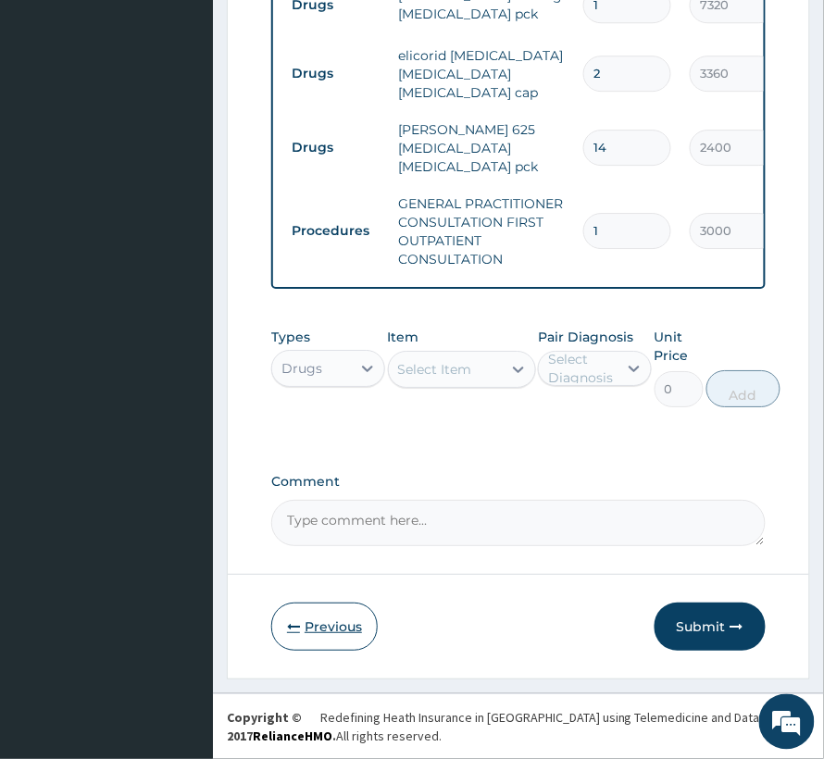
click at [330, 630] on button "Previous" at bounding box center [324, 627] width 106 height 48
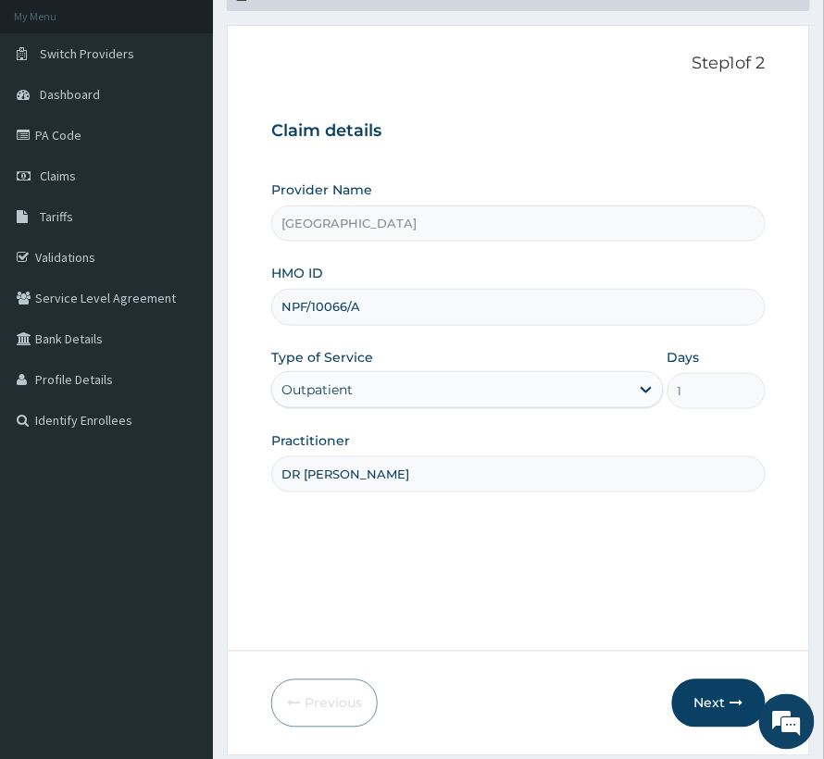
scroll to position [185, 0]
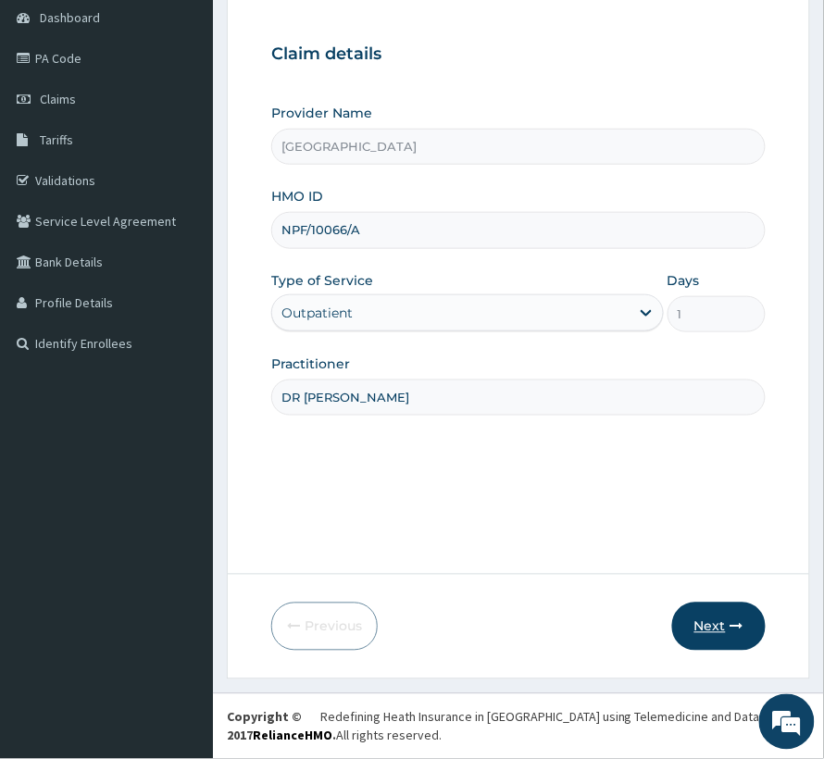
click at [685, 615] on button "Next" at bounding box center [718, 627] width 93 height 48
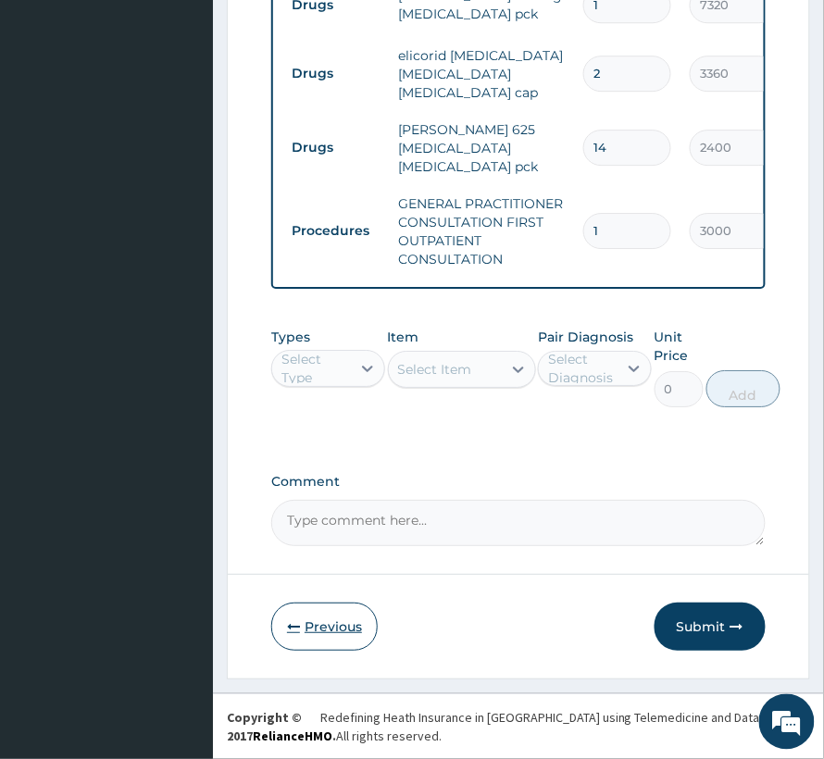
click at [338, 634] on button "Previous" at bounding box center [324, 627] width 106 height 48
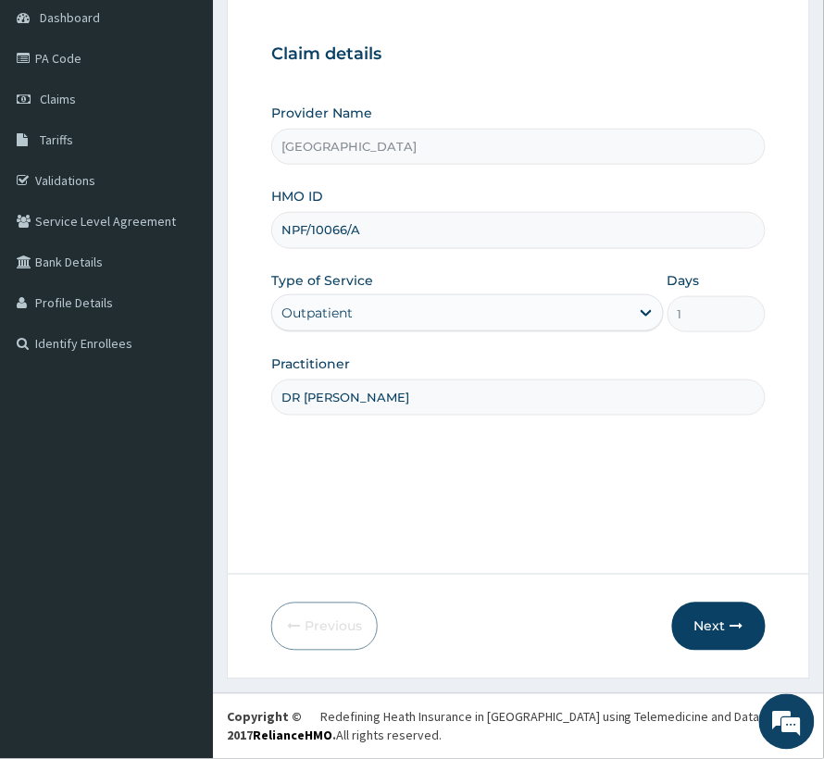
click at [344, 220] on input "NPF/10066/A" at bounding box center [518, 230] width 494 height 36
click at [343, 220] on input "NPF/10066/A" at bounding box center [518, 230] width 494 height 36
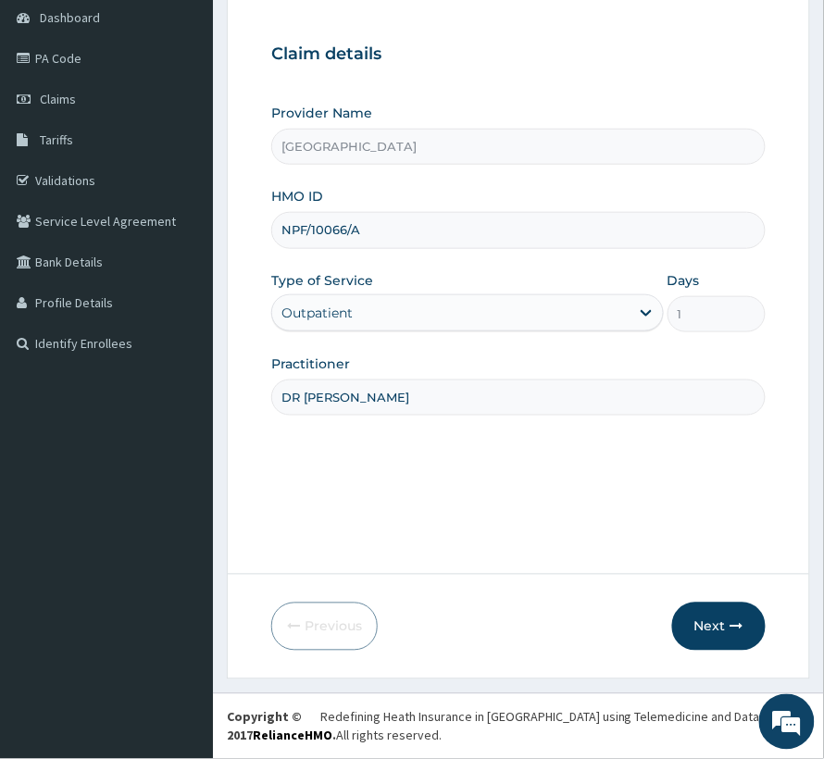
click at [343, 220] on input "NPF/10066/A" at bounding box center [518, 230] width 494 height 36
paste input "EPL/10054"
type input "EPL/10054/A"
click at [717, 611] on button "Next" at bounding box center [718, 627] width 93 height 48
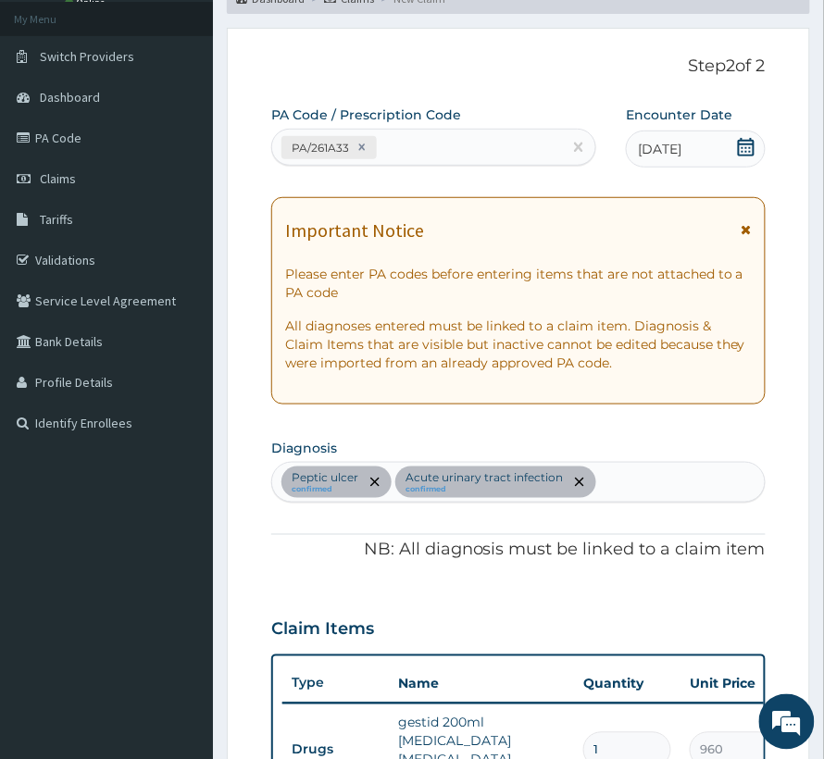
scroll to position [61, 0]
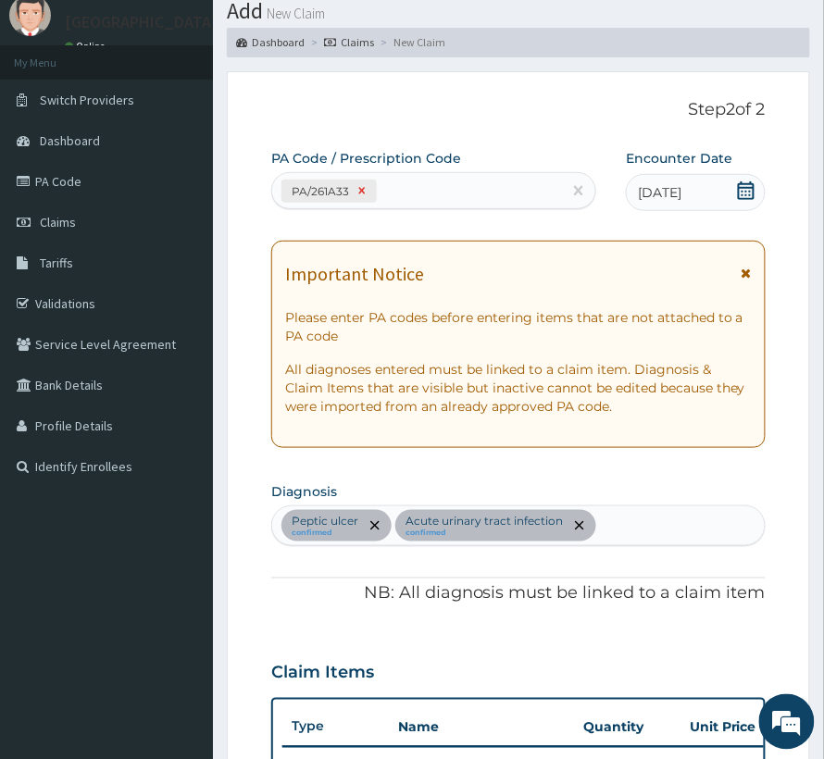
click at [355, 189] on icon at bounding box center [361, 190] width 13 height 13
click at [354, 190] on div "Enter Code(Secondary Care Only)" at bounding box center [390, 190] width 218 height 19
paste input "PA/2C318E"
type input "PA/2C318E"
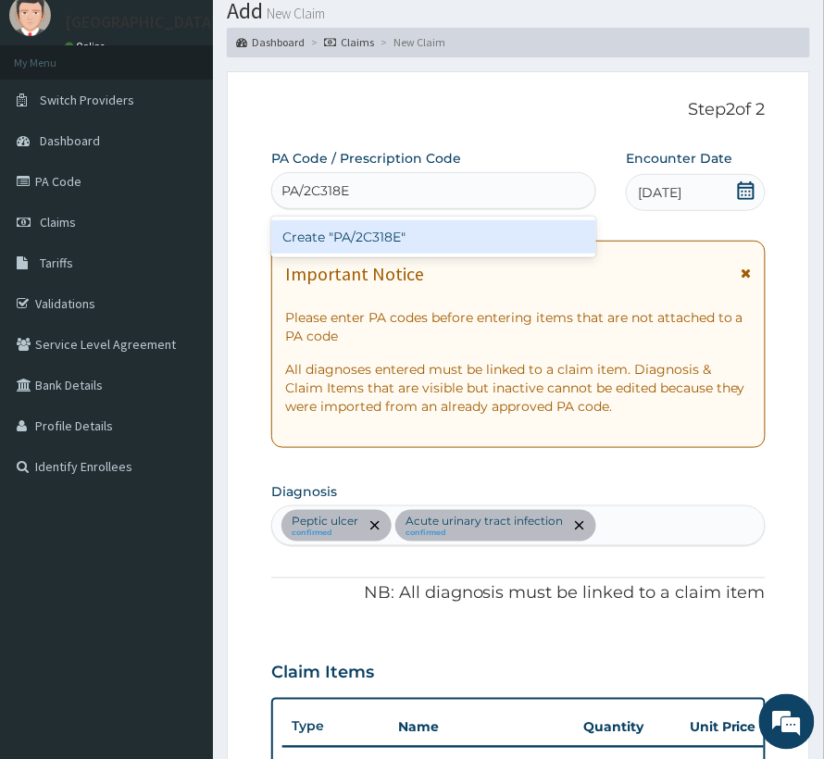
click at [461, 230] on div "Create "PA/2C318E"" at bounding box center [433, 236] width 325 height 33
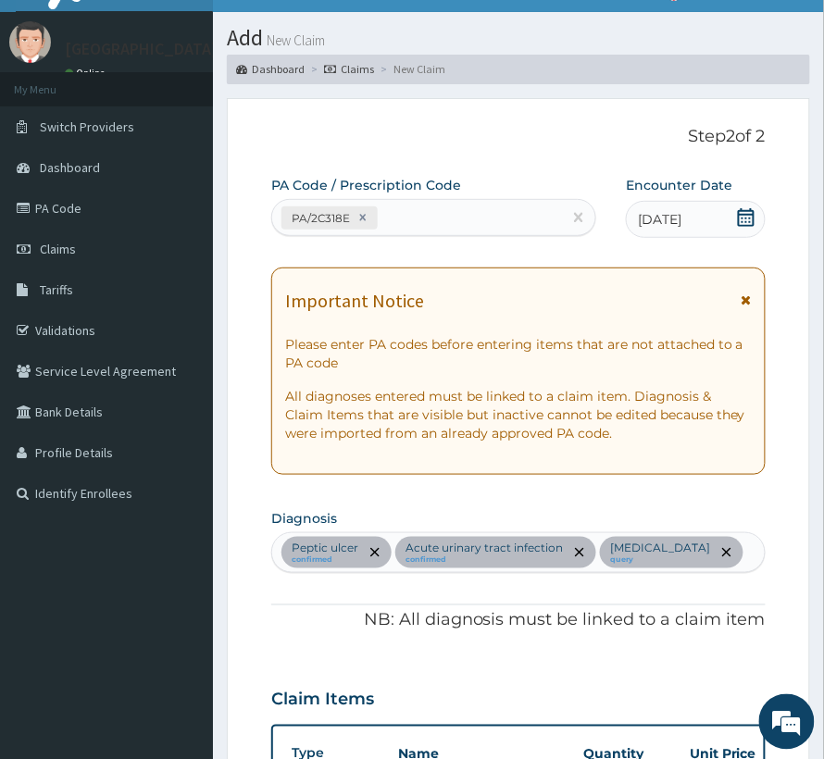
scroll to position [123, 0]
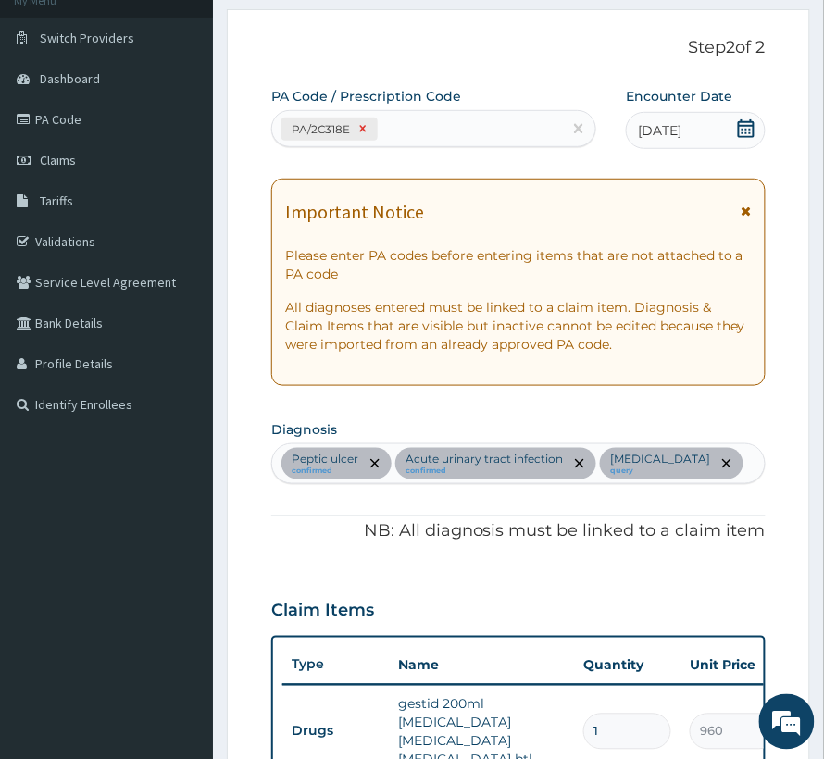
click at [360, 126] on icon at bounding box center [362, 128] width 13 height 13
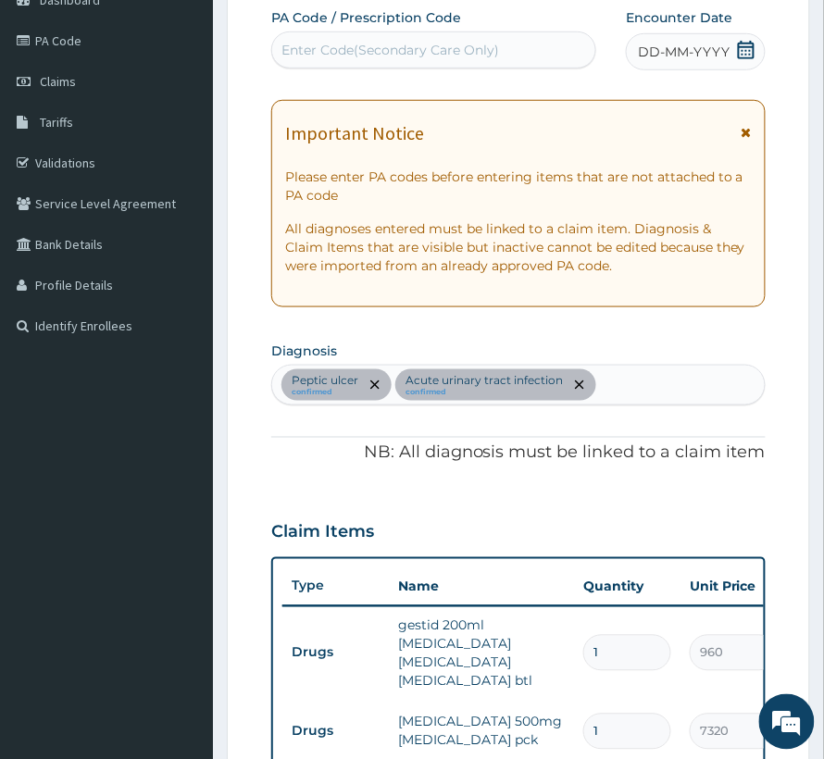
scroll to position [161, 0]
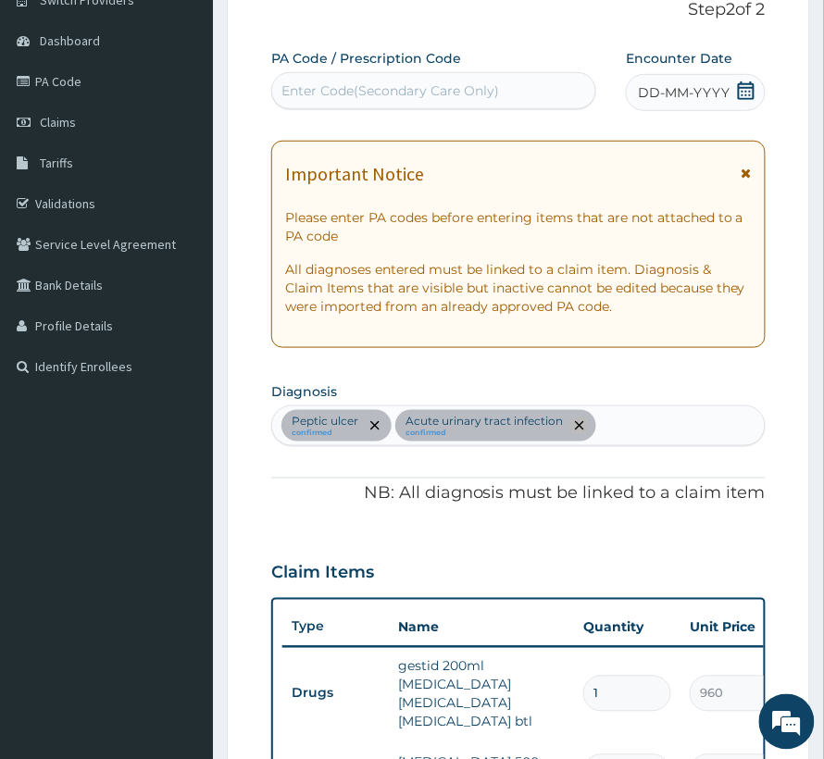
click at [575, 426] on icon "remove selection option" at bounding box center [579, 425] width 9 height 9
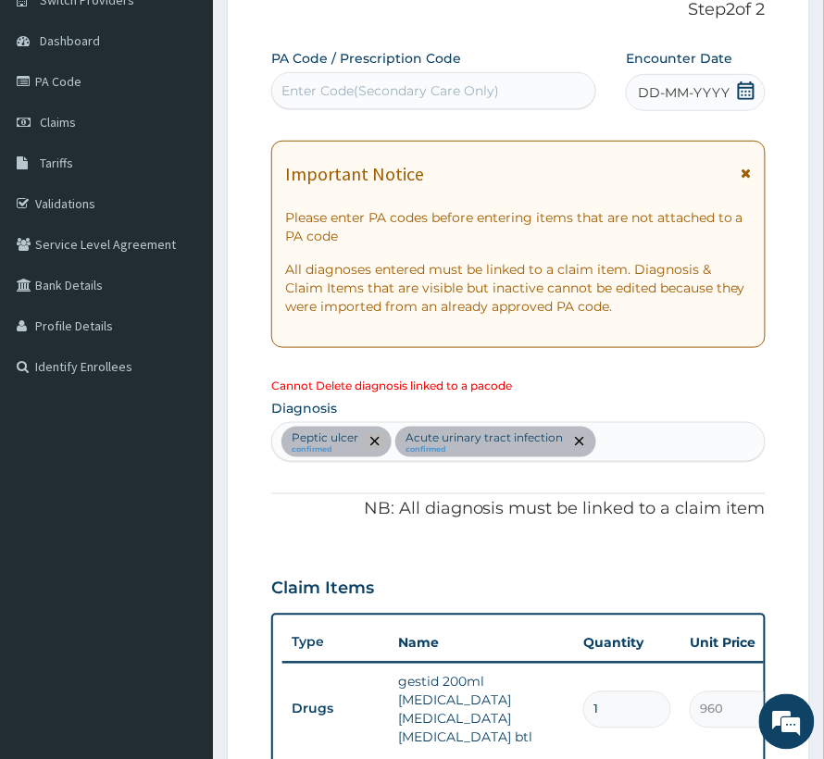
click at [371, 445] on icon "remove selection option" at bounding box center [374, 441] width 9 height 9
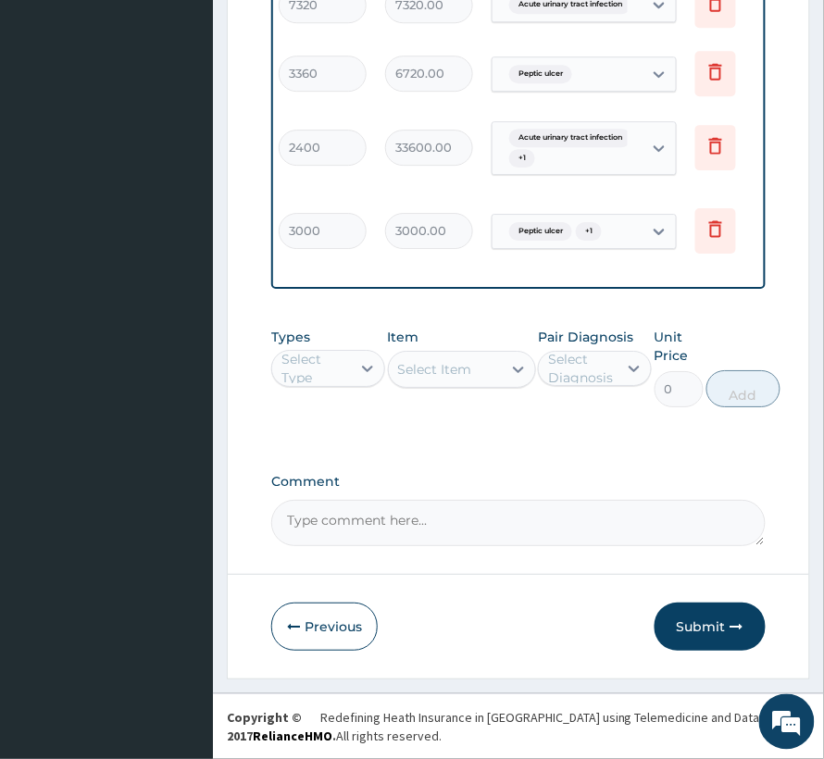
scroll to position [0, 434]
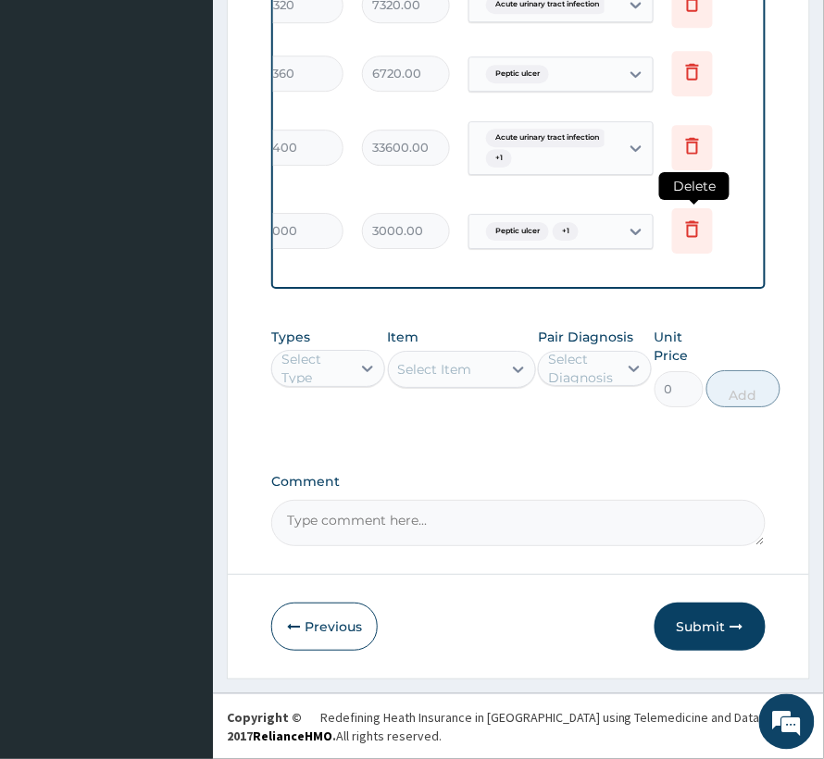
click at [701, 219] on icon at bounding box center [692, 229] width 22 height 22
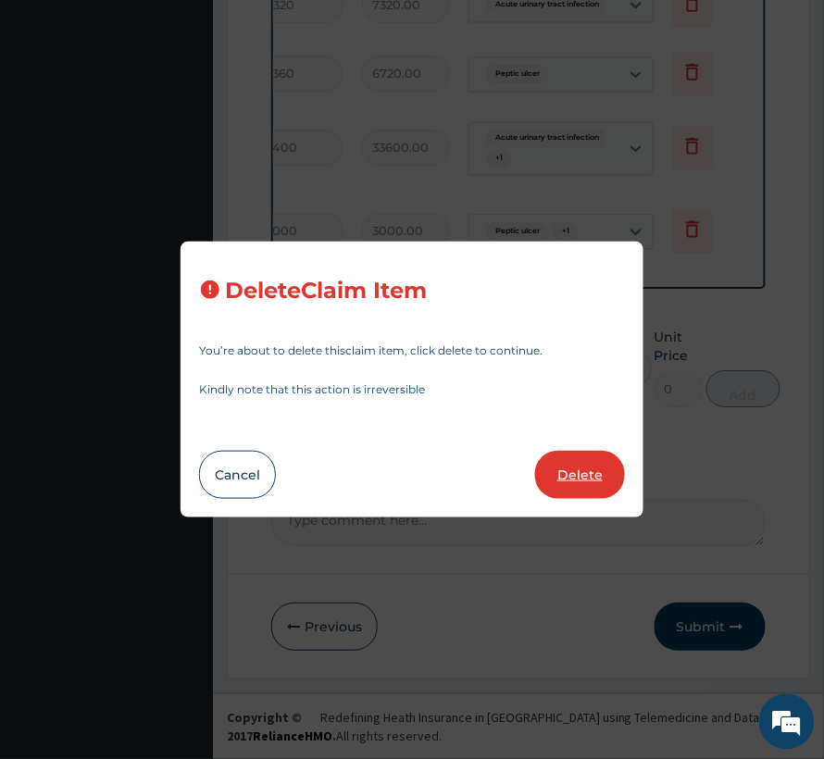
click at [560, 464] on button "Delete" at bounding box center [580, 475] width 90 height 48
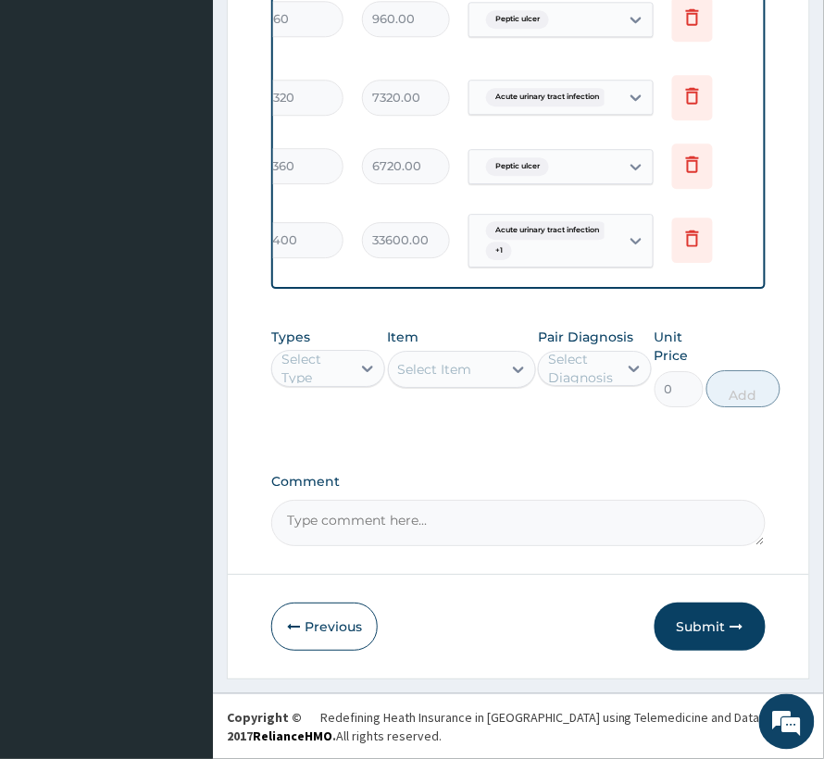
scroll to position [854, 0]
click at [696, 156] on icon at bounding box center [692, 164] width 13 height 17
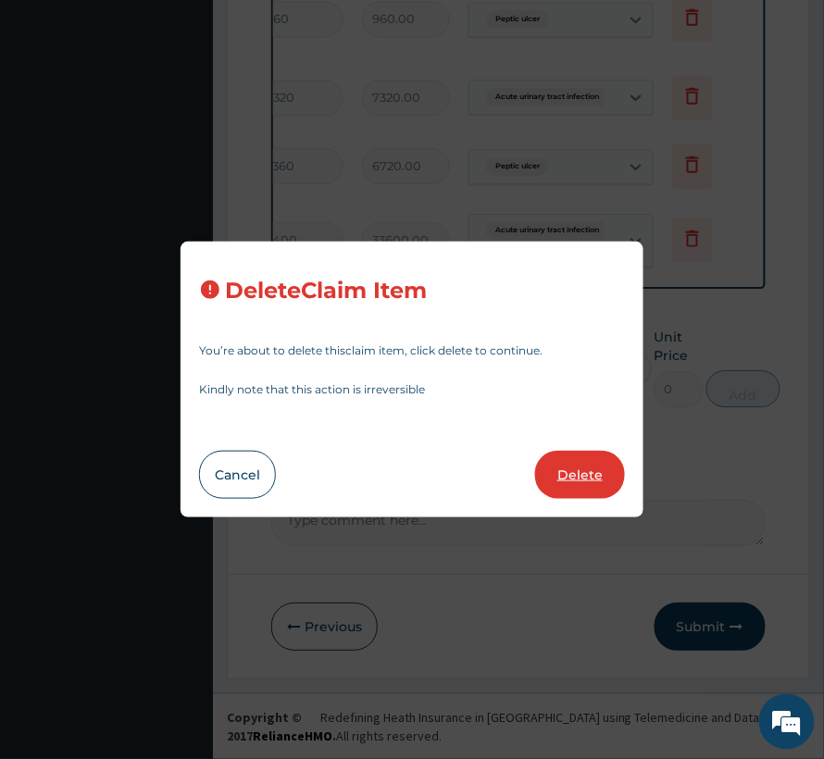
click at [554, 474] on button "Delete" at bounding box center [580, 475] width 90 height 48
type input "14"
type input "2400"
type input "33600.00"
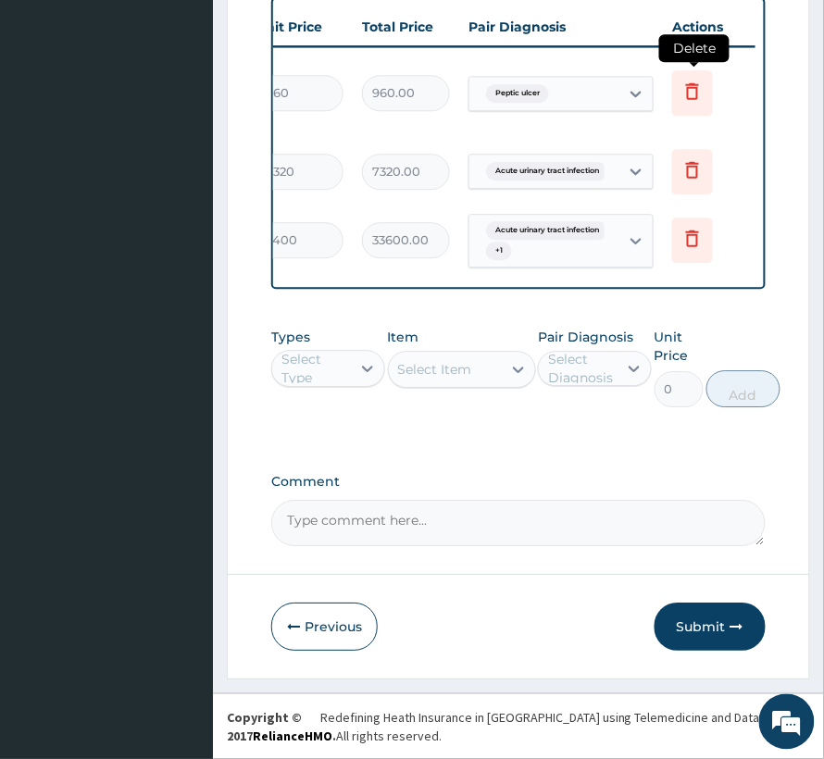
click at [704, 82] on icon at bounding box center [692, 92] width 41 height 45
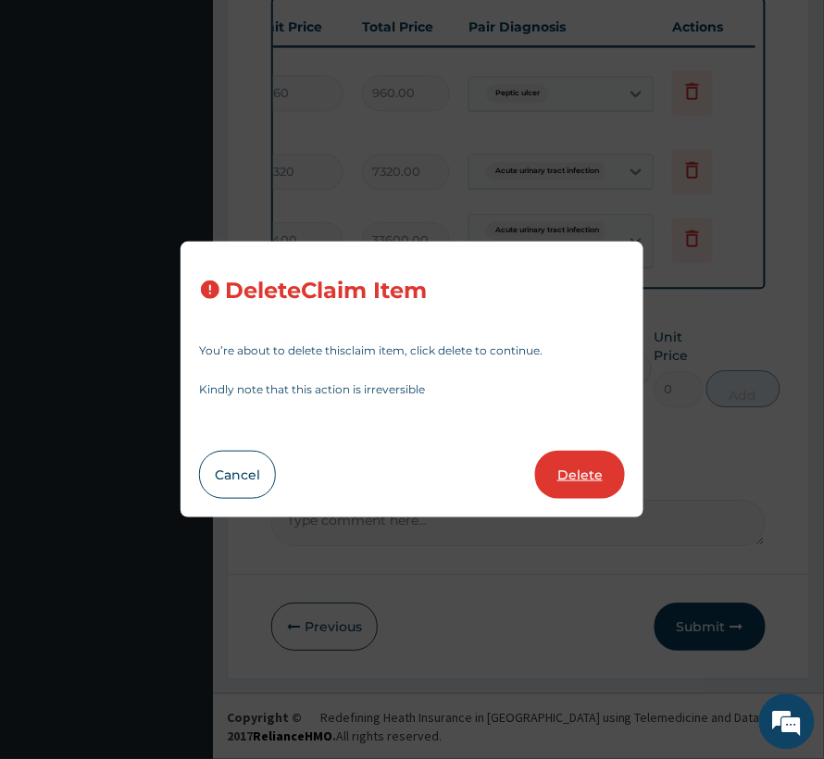
click at [567, 460] on button "Delete" at bounding box center [580, 475] width 90 height 48
type input "7320"
type input "7320.00"
type input "14"
type input "2400"
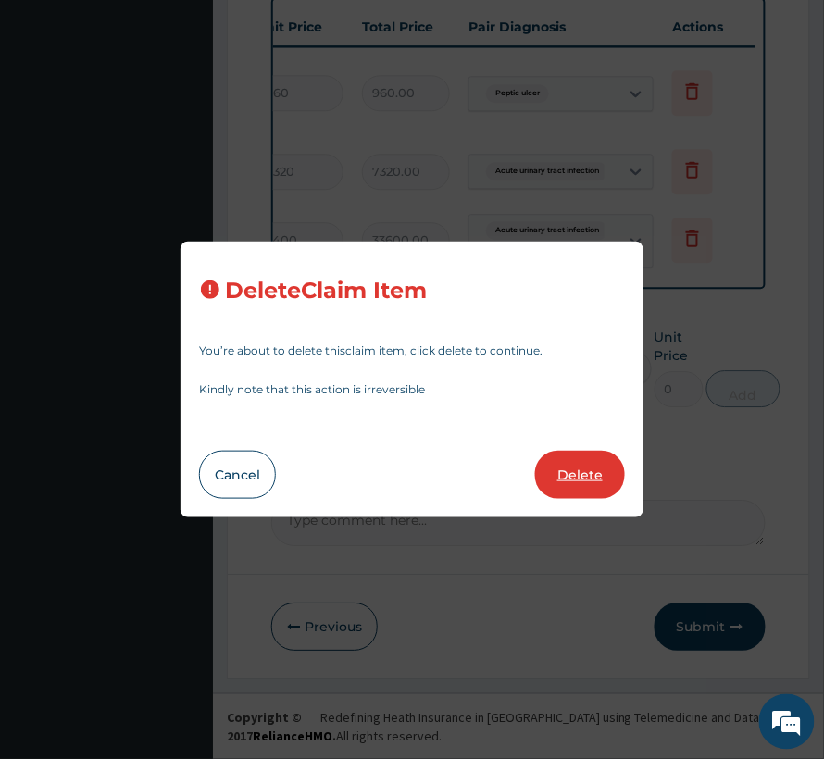
type input "33600.00"
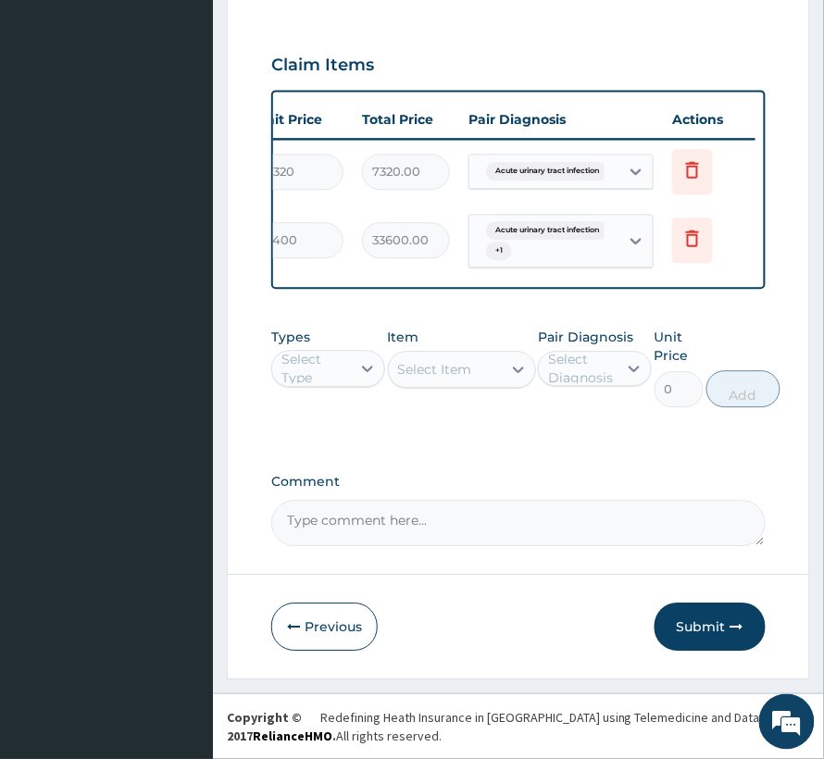
scroll to position [687, 0]
click at [690, 231] on icon at bounding box center [692, 239] width 13 height 17
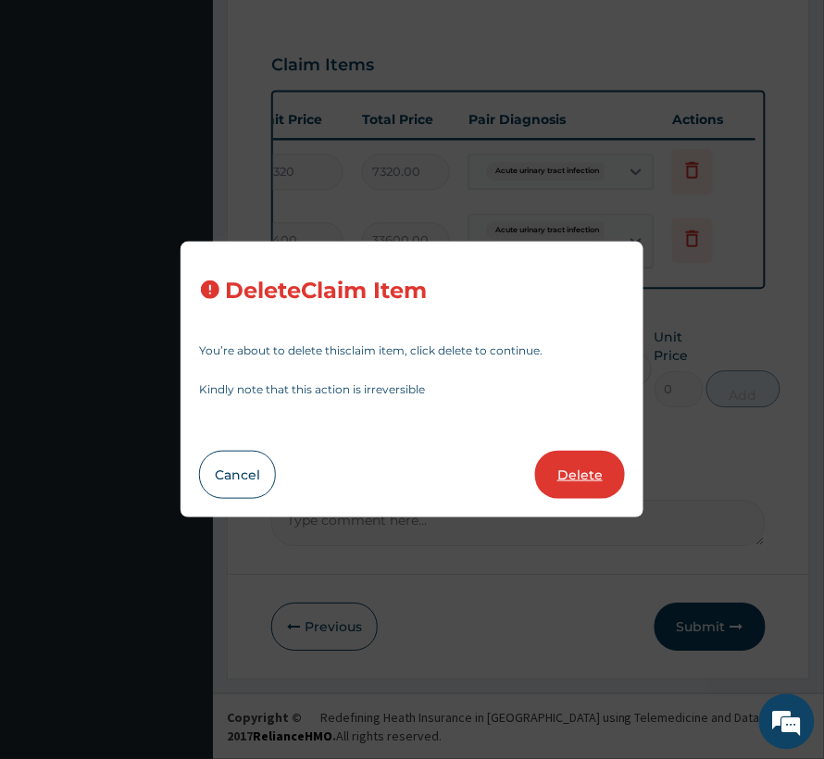
click at [560, 467] on button "Delete" at bounding box center [580, 475] width 90 height 48
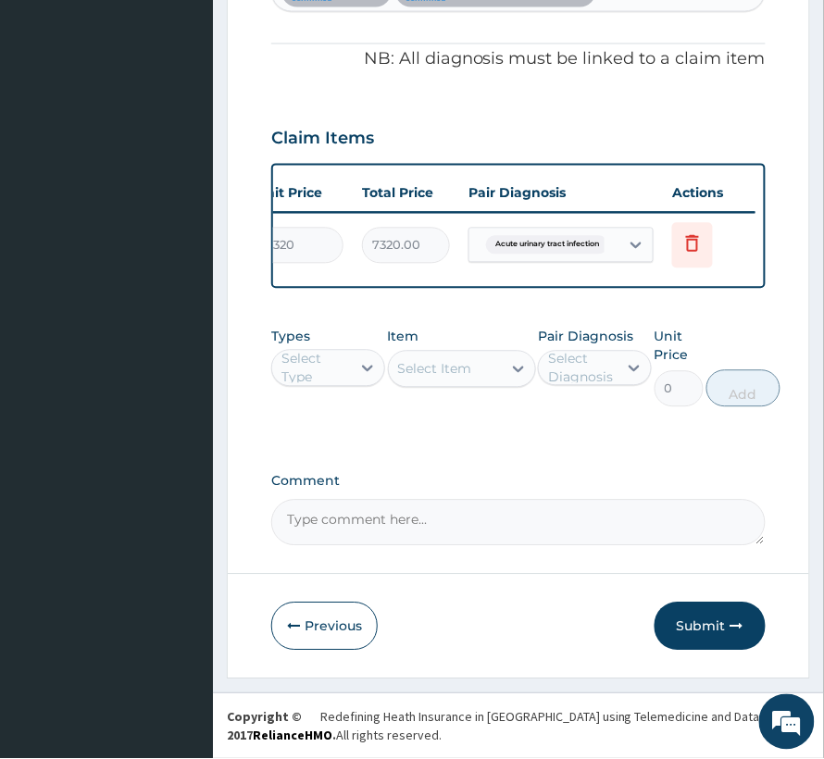
scroll to position [615, 0]
click at [692, 235] on icon at bounding box center [692, 243] width 13 height 17
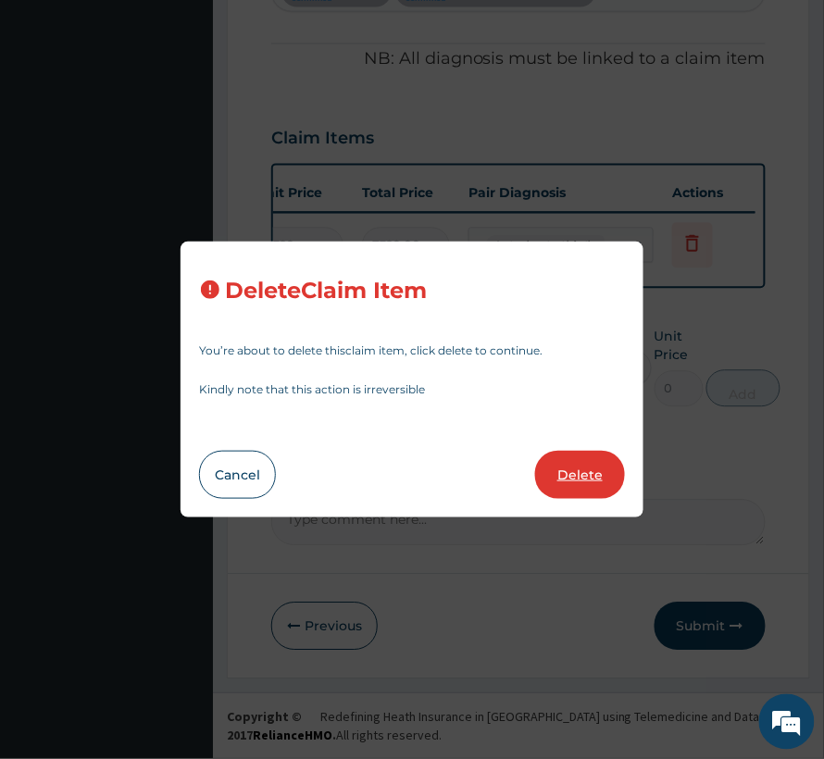
click at [570, 460] on button "Delete" at bounding box center [580, 475] width 90 height 48
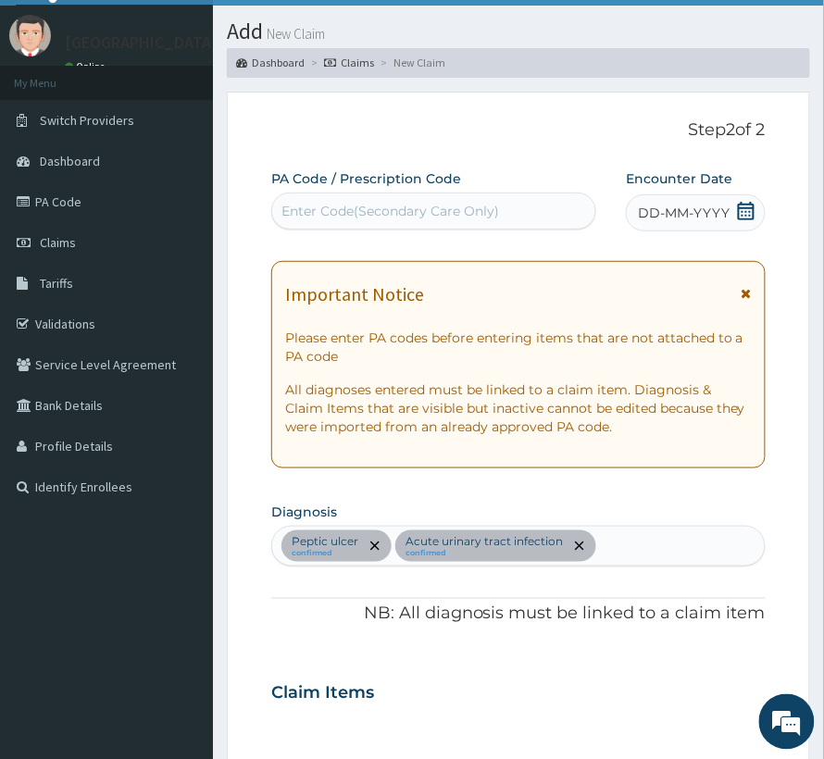
scroll to position [0, 0]
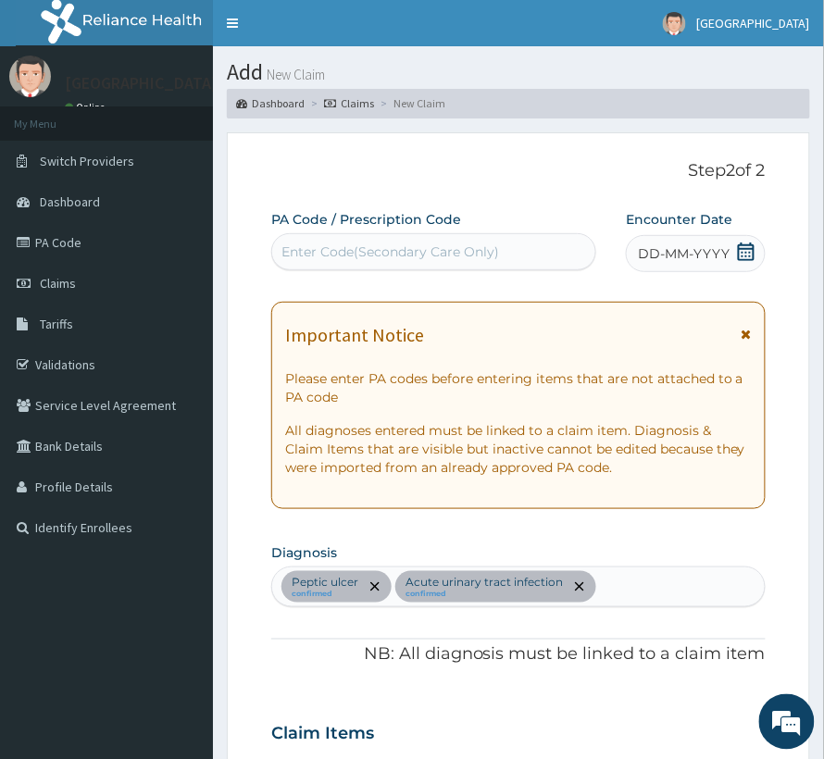
click at [394, 249] on div "Enter Code(Secondary Care Only)" at bounding box center [390, 252] width 218 height 19
paste input "PA/2C318E"
type input "PA/2C318E"
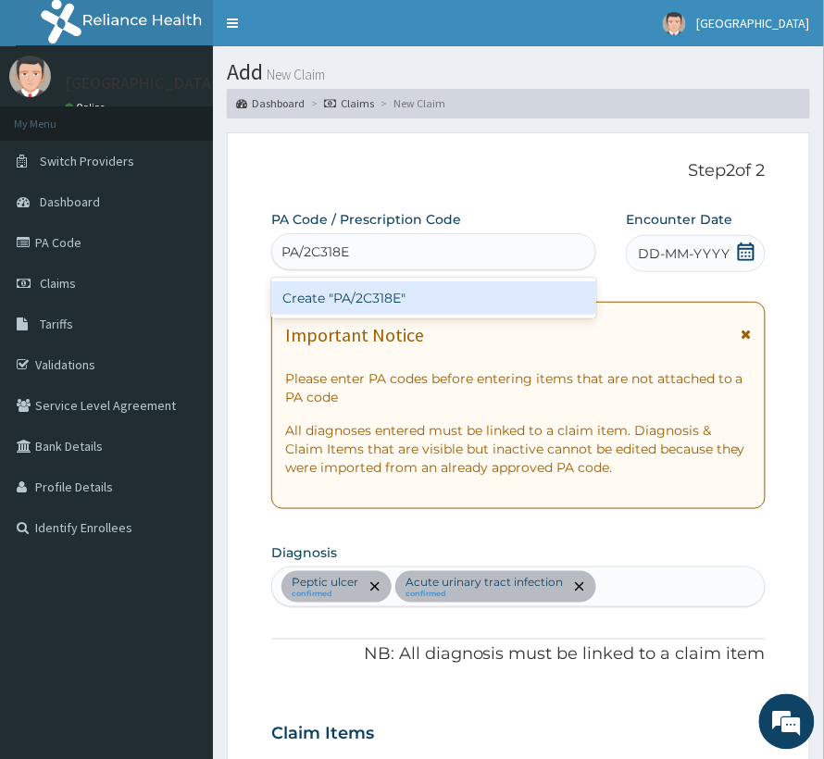
click at [382, 293] on div "Create "PA/2C318E"" at bounding box center [433, 297] width 325 height 33
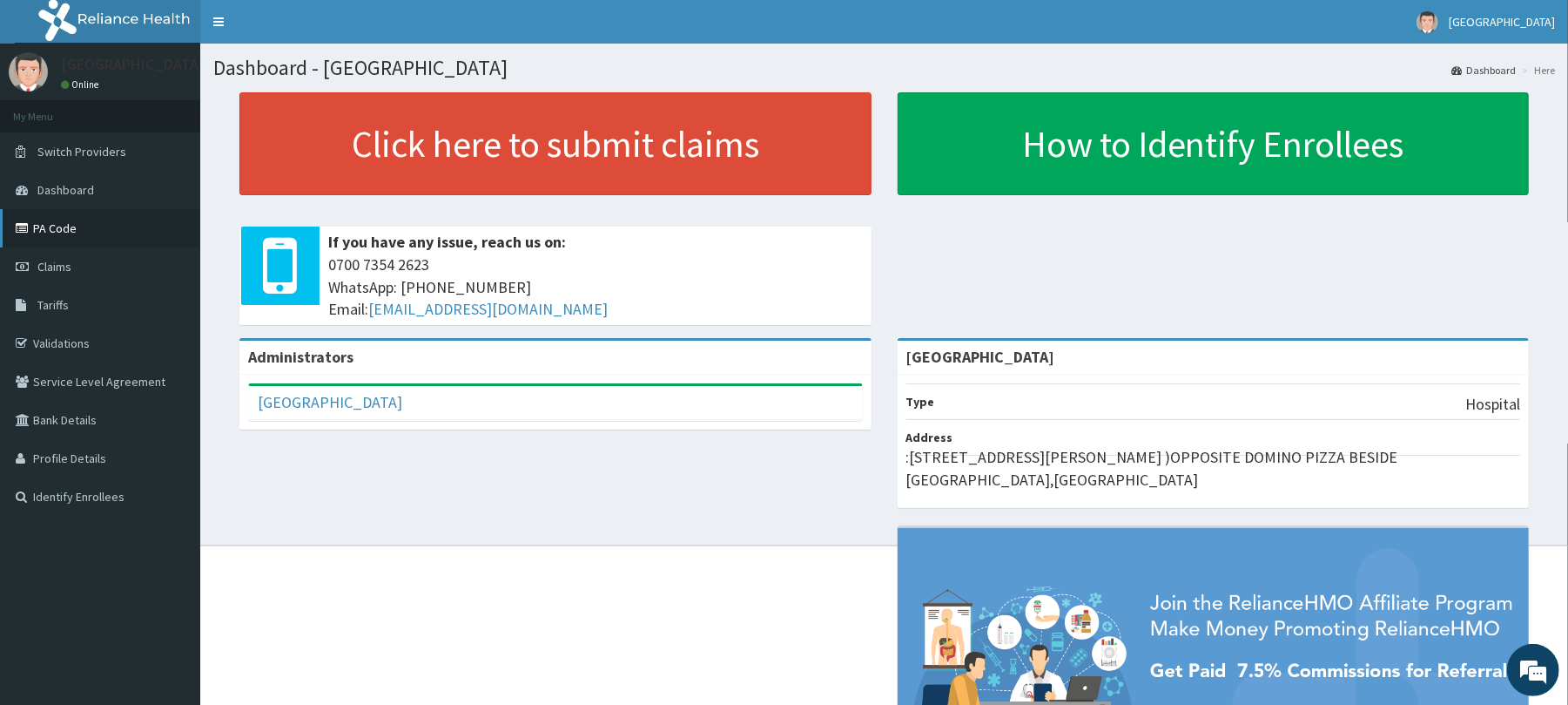
click at [57, 231] on link "PA Code" at bounding box center [100, 228] width 200 height 39
